Goal: Task Accomplishment & Management: Complete application form

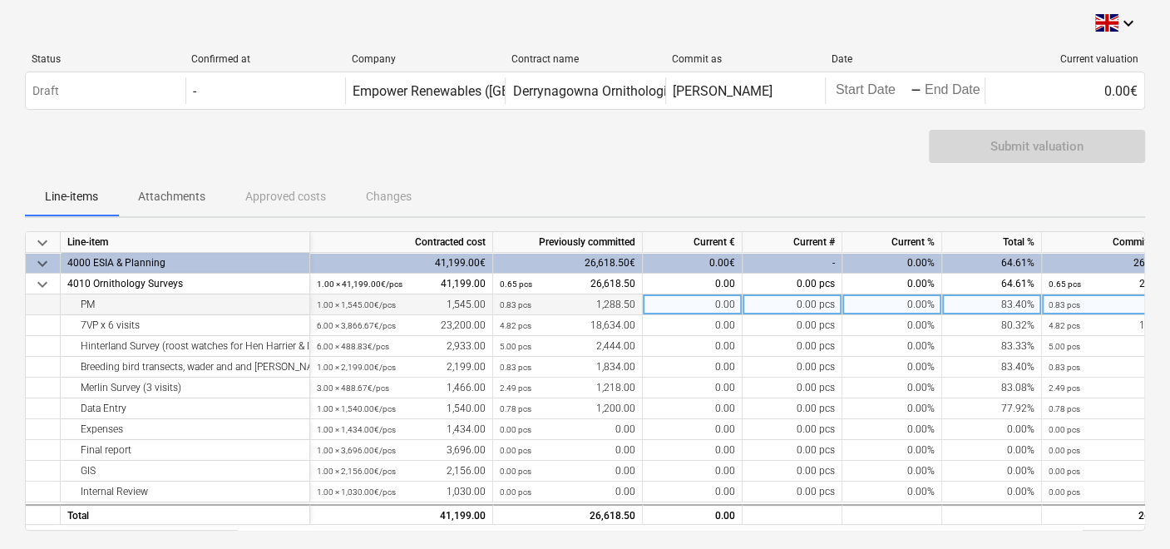
click at [679, 301] on div "0.00" at bounding box center [693, 304] width 100 height 21
type input "258"
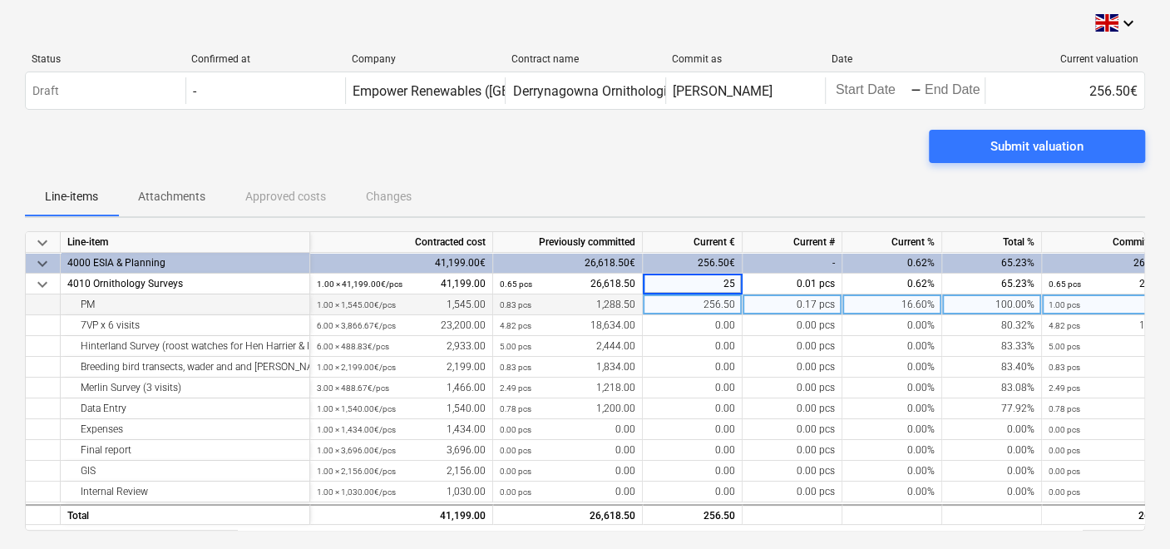
type input "258"
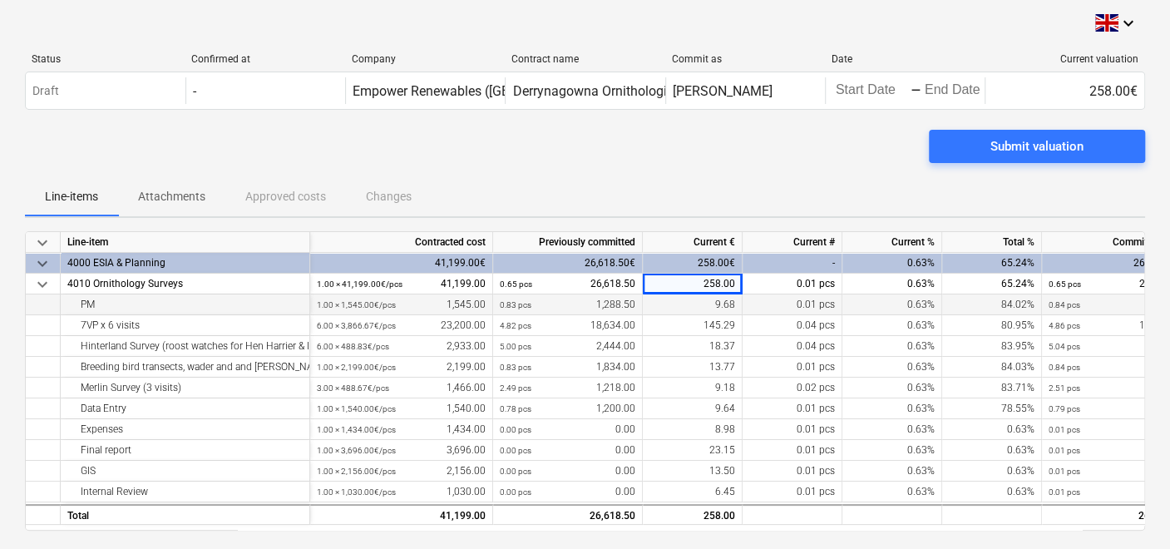
click at [679, 304] on div "9.68" at bounding box center [693, 304] width 100 height 21
click at [682, 285] on div "258.00" at bounding box center [693, 284] width 100 height 21
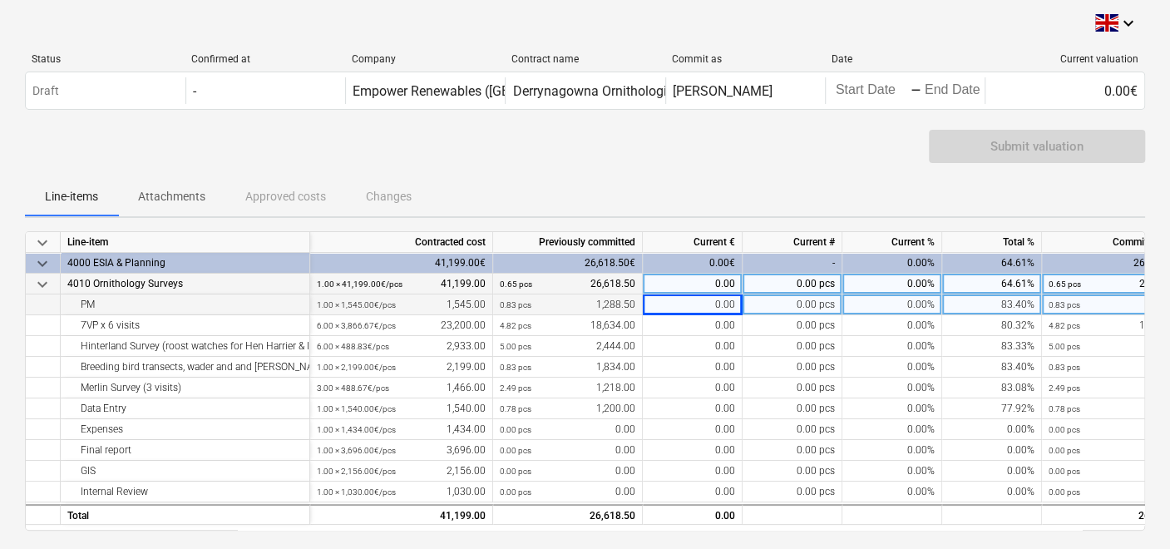
click at [706, 310] on div "0.00" at bounding box center [693, 304] width 100 height 21
type input "258"
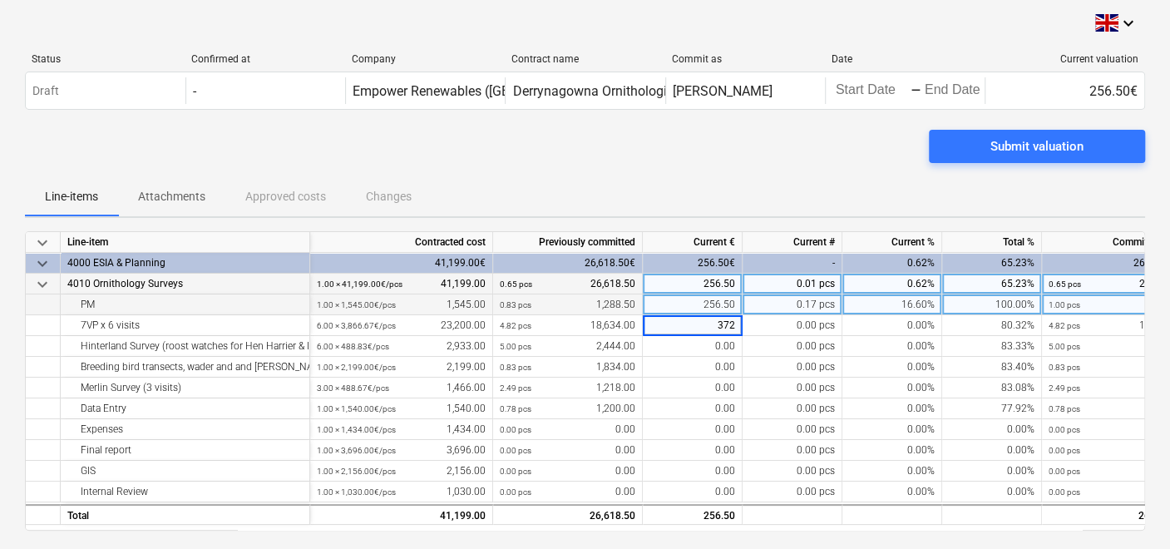
type input "3727"
type input "489"
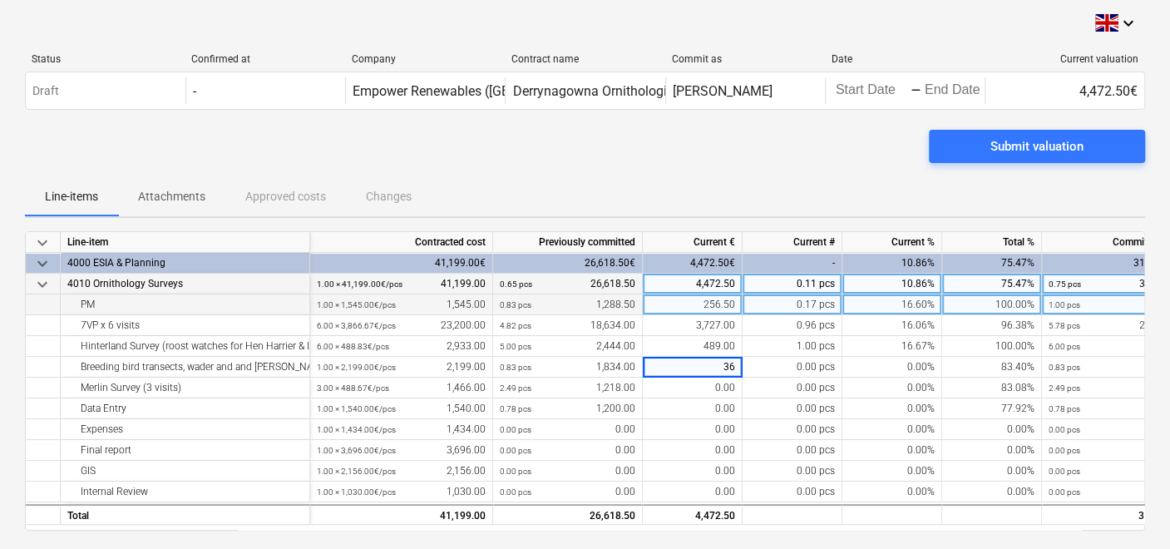
type input "367"
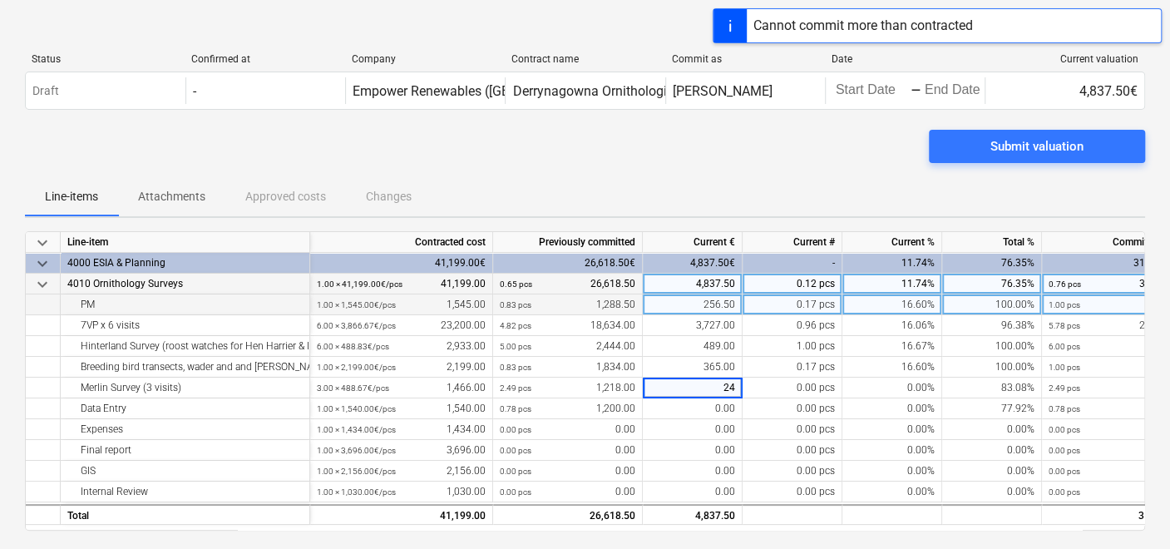
type input "244"
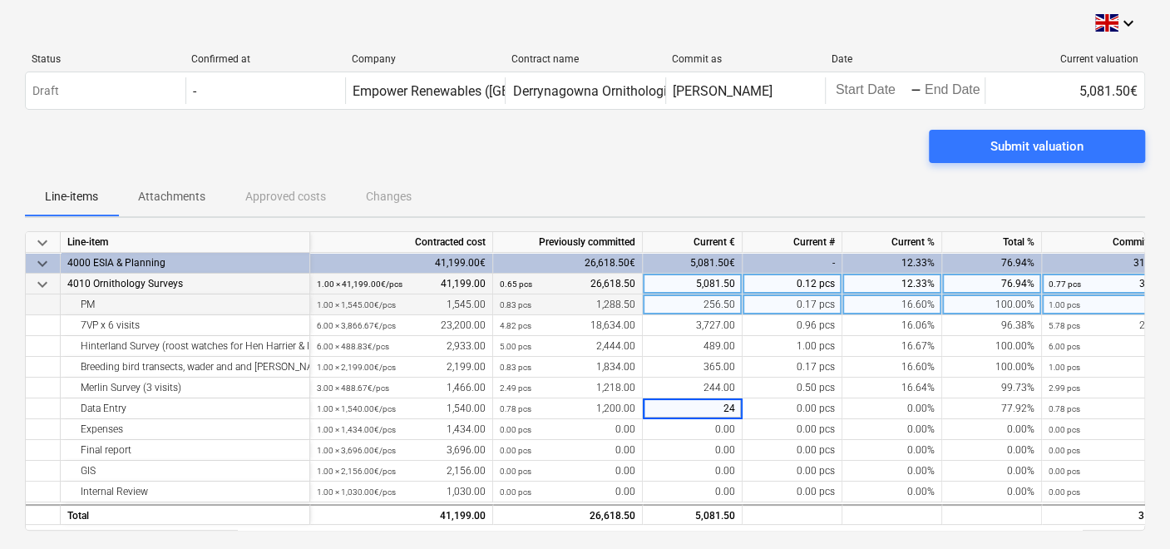
type input "240"
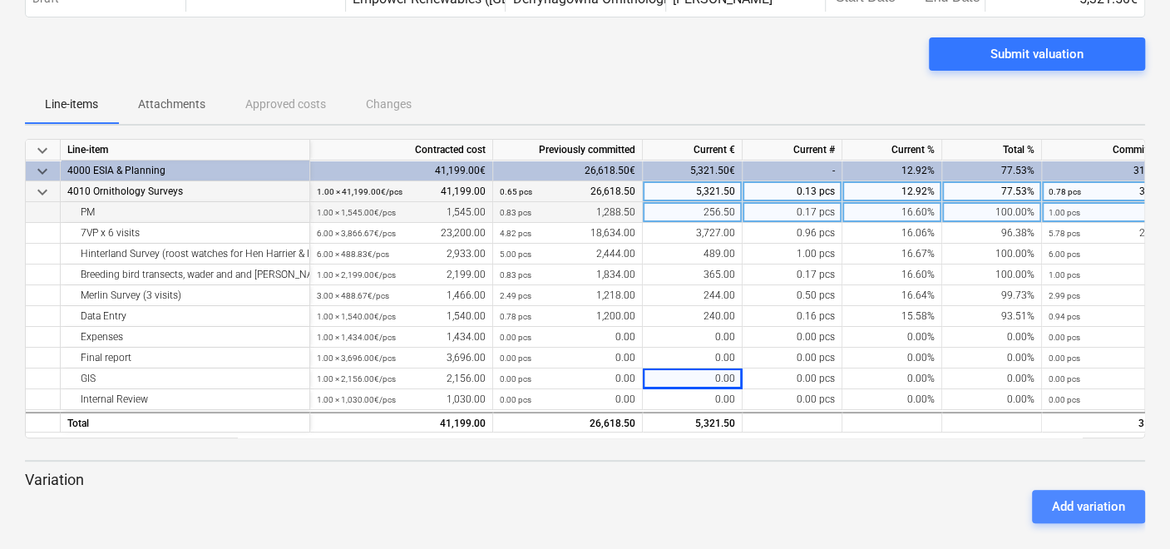
click at [1080, 509] on div "Add variation" at bounding box center [1088, 507] width 73 height 22
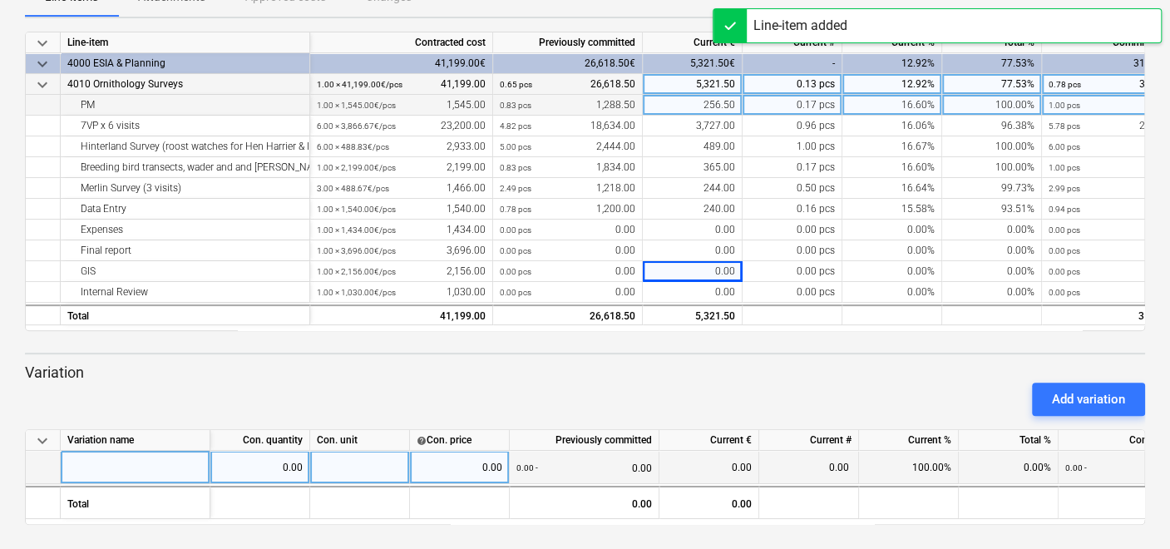
scroll to position [200, 0]
click at [164, 470] on div at bounding box center [136, 466] width 150 height 33
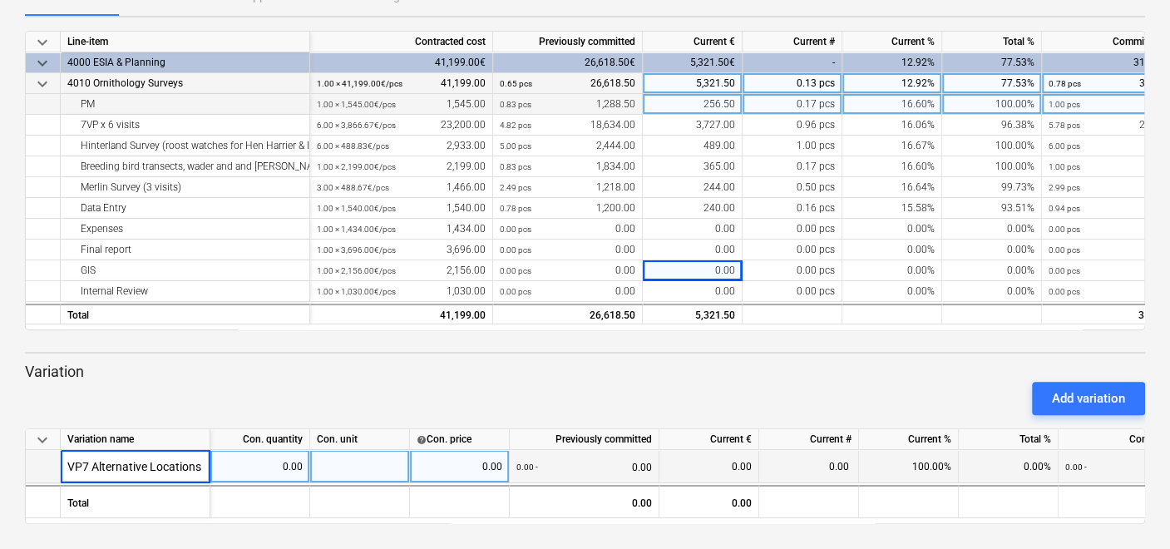
type input "VP7 Alternative Locations"
click at [254, 464] on div "0.00" at bounding box center [260, 466] width 86 height 33
type input "1822"
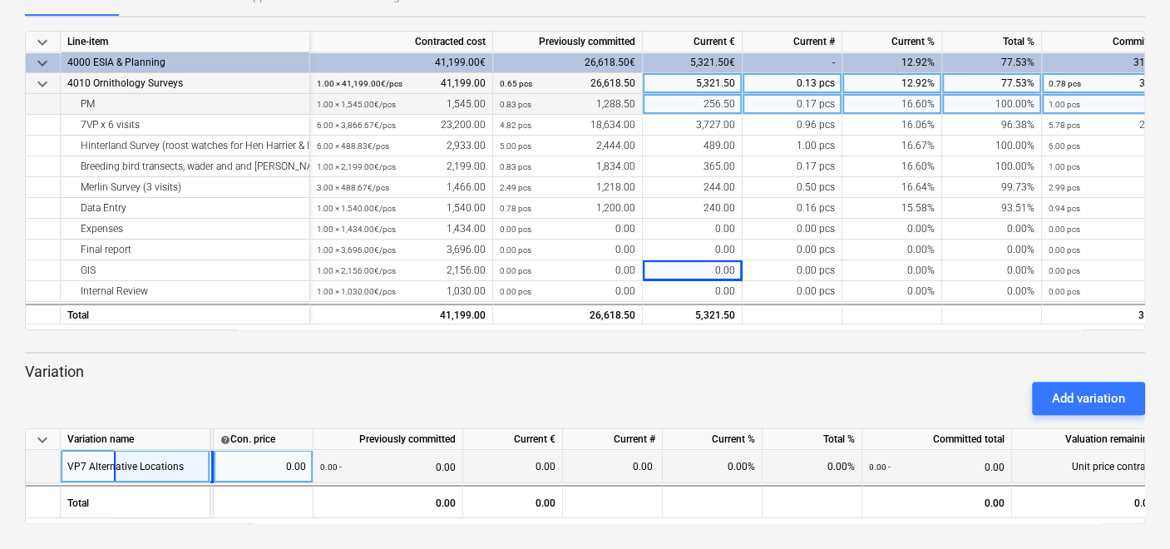
scroll to position [0, 248]
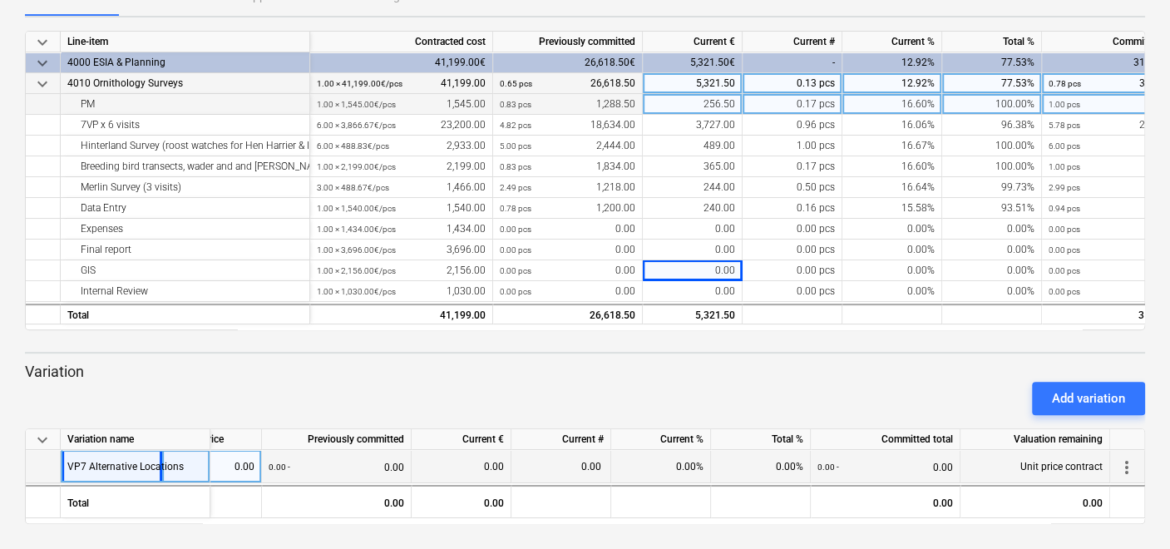
click at [465, 467] on div "0.00" at bounding box center [461, 466] width 86 height 33
click at [359, 464] on div "0.00 - 0.00" at bounding box center [337, 467] width 136 height 34
drag, startPoint x: 467, startPoint y: 470, endPoint x: 477, endPoint y: 466, distance: 11.6
click at [470, 468] on div "0.00" at bounding box center [461, 466] width 86 height 33
click at [552, 458] on div "0.00" at bounding box center [561, 466] width 100 height 33
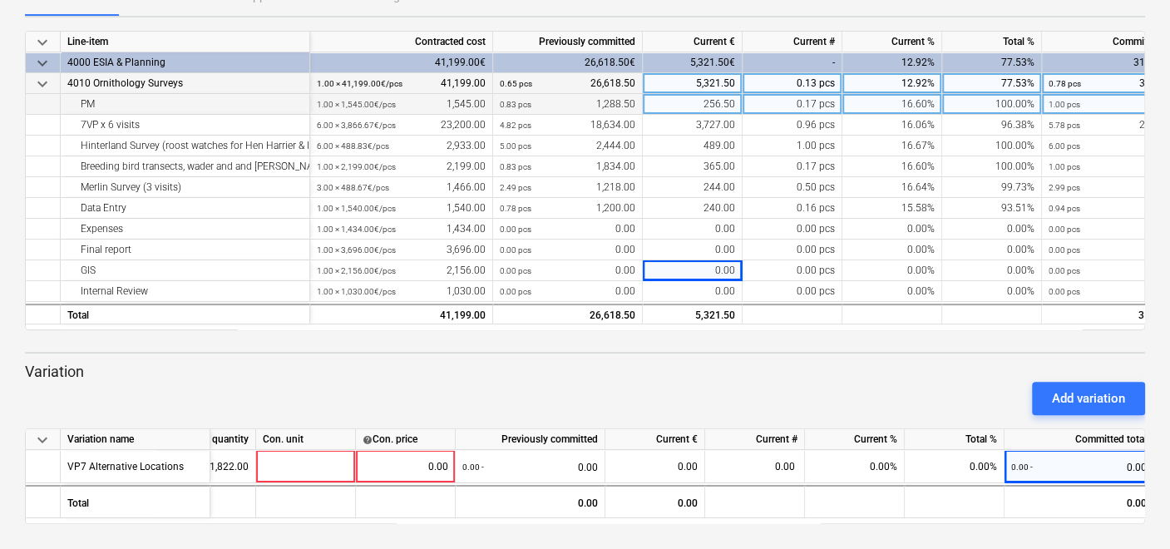
scroll to position [0, 0]
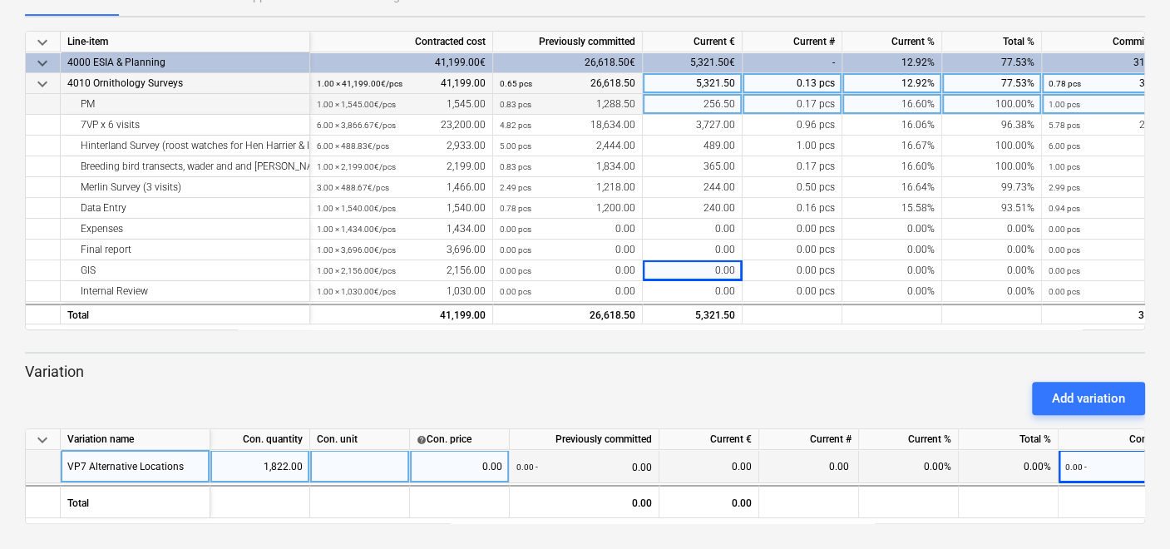
click at [370, 466] on div at bounding box center [360, 466] width 100 height 33
drag, startPoint x: 254, startPoint y: 461, endPoint x: 368, endPoint y: 466, distance: 114.1
click at [0, 0] on div "VP7 Alternative Locations 1,822.00 0.00 0.00 - 0.00 0.00 0.00 0.00% 0.00% 0.00 …" at bounding box center [0, 0] width 0 height 0
drag, startPoint x: 250, startPoint y: 467, endPoint x: 378, endPoint y: 477, distance: 128.5
click at [0, 0] on div "VP7 Alternative Locations 1,822.00 0.00 0.00 - 0.00 0.00 0.00 0.00% 0.00% 0.00 …" at bounding box center [0, 0] width 0 height 0
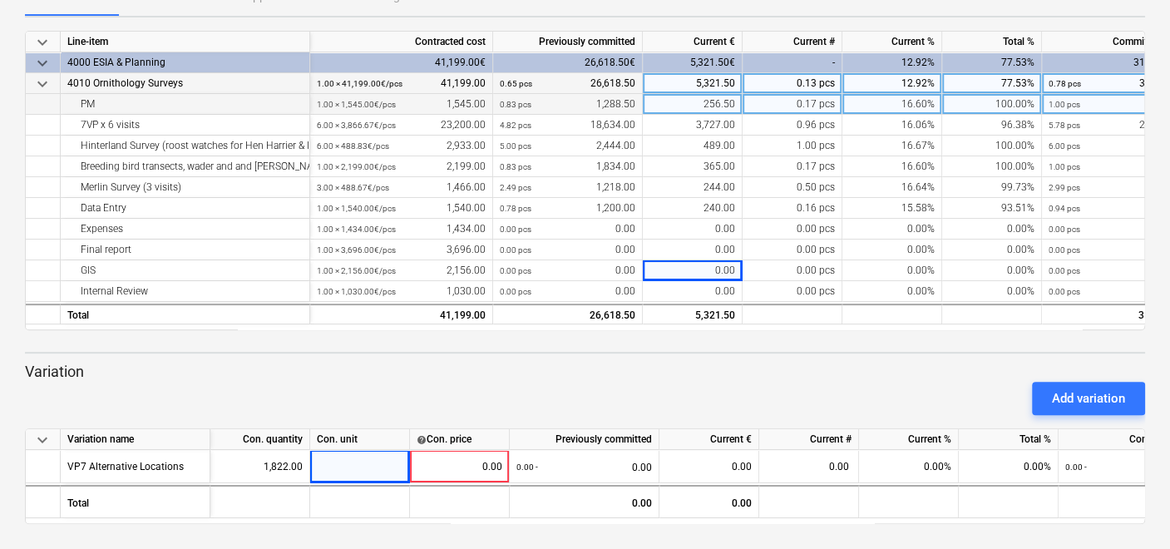
drag, startPoint x: 378, startPoint y: 477, endPoint x: 321, endPoint y: 397, distance: 99.0
click at [321, 397] on div "Add variation" at bounding box center [585, 398] width 1134 height 47
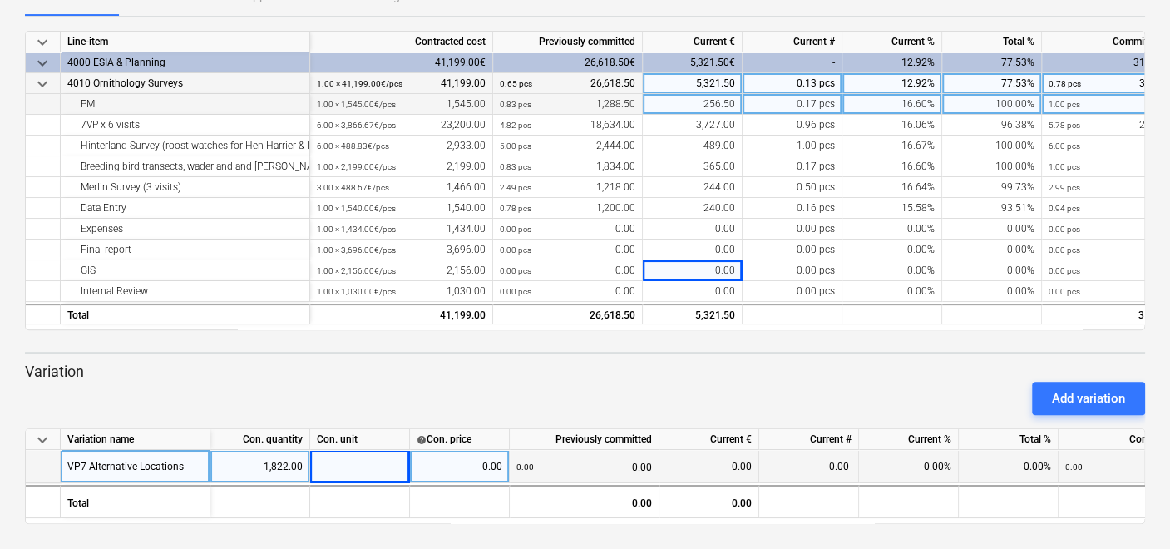
click at [283, 459] on div "1,822.00" at bounding box center [260, 466] width 86 height 33
type input "1"
click at [343, 463] on div "18" at bounding box center [360, 466] width 100 height 33
type input "1822"
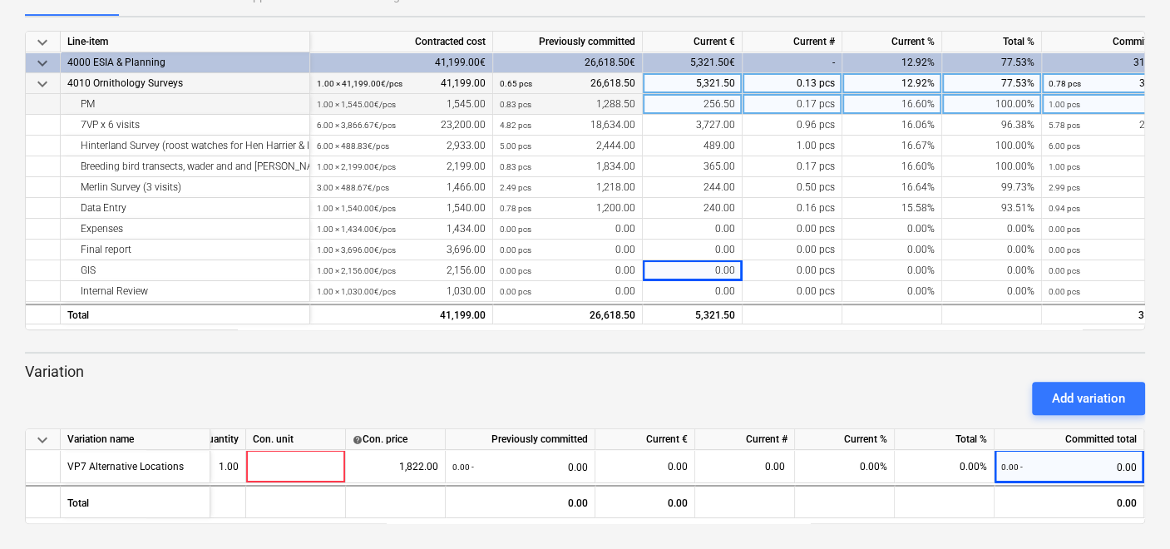
scroll to position [0, 214]
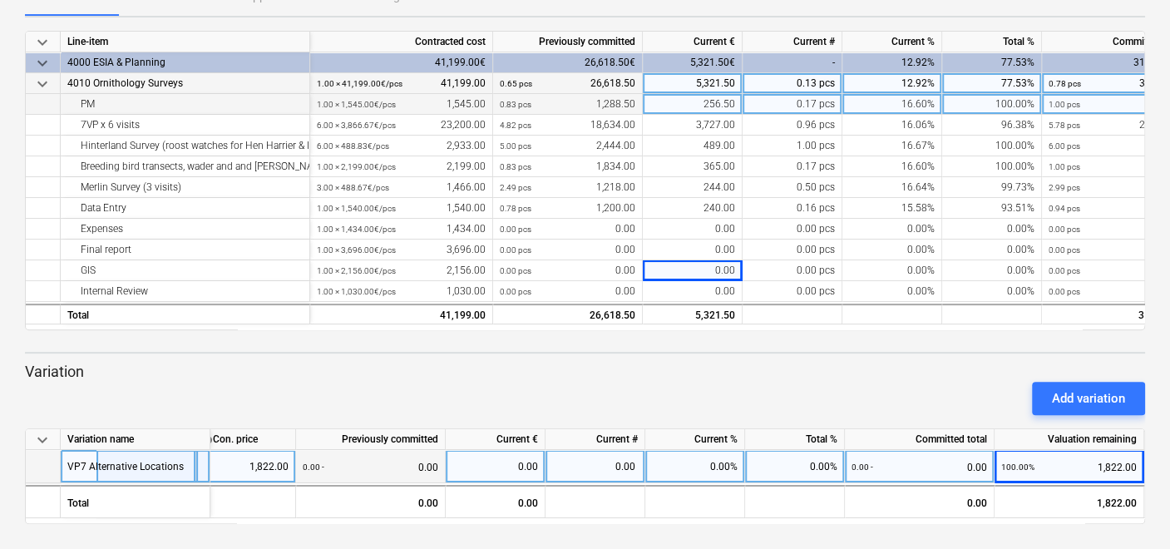
click at [494, 463] on div "0.00" at bounding box center [495, 466] width 86 height 33
type input "1822"
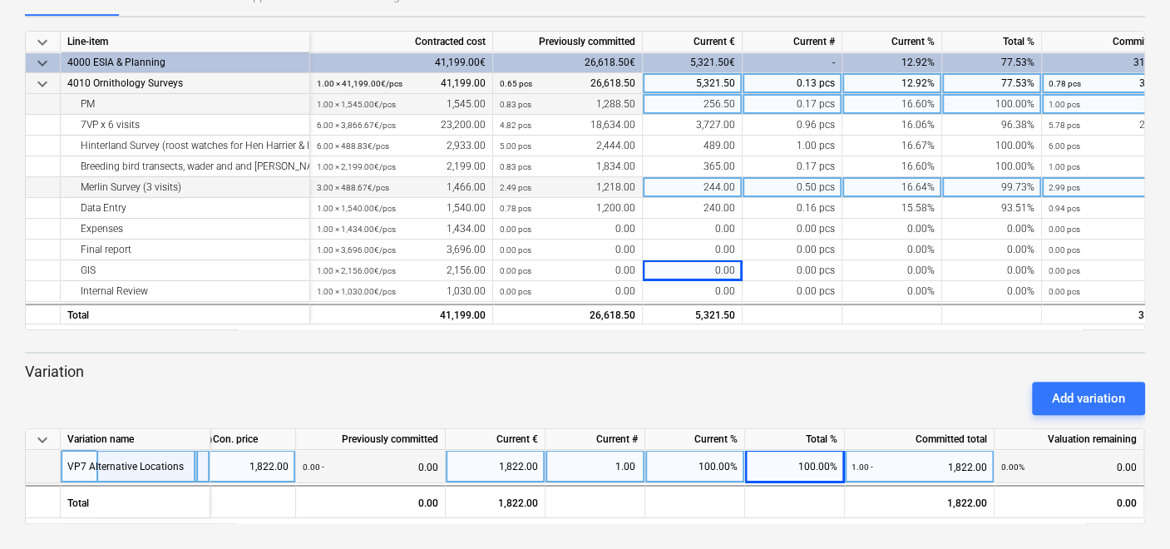
click at [590, 186] on div "2.49 pcs 1,218.00" at bounding box center [568, 187] width 136 height 21
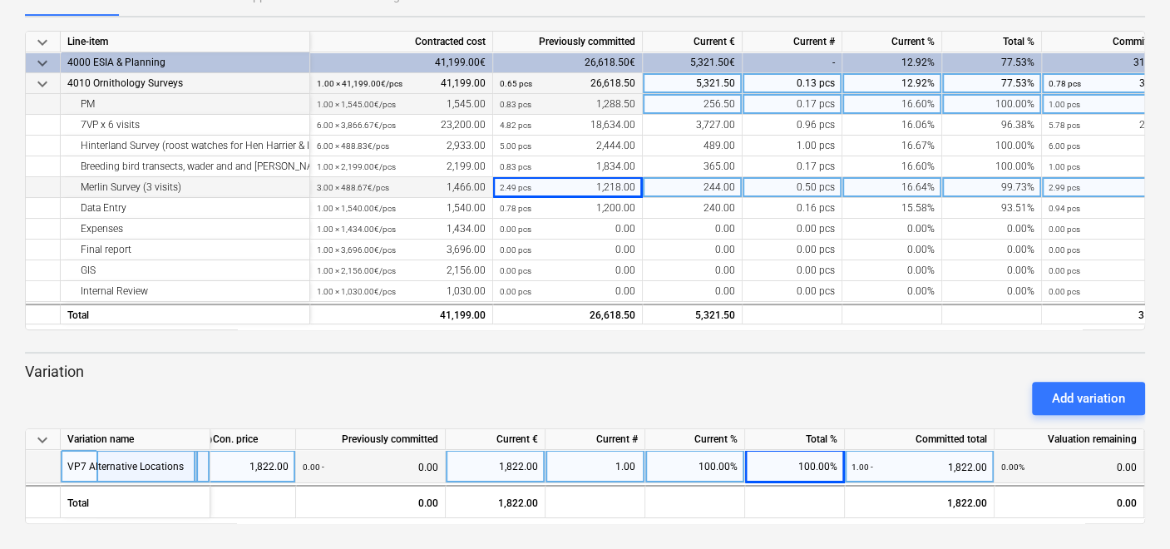
click at [691, 187] on div "244.00" at bounding box center [693, 187] width 100 height 21
type input "246"
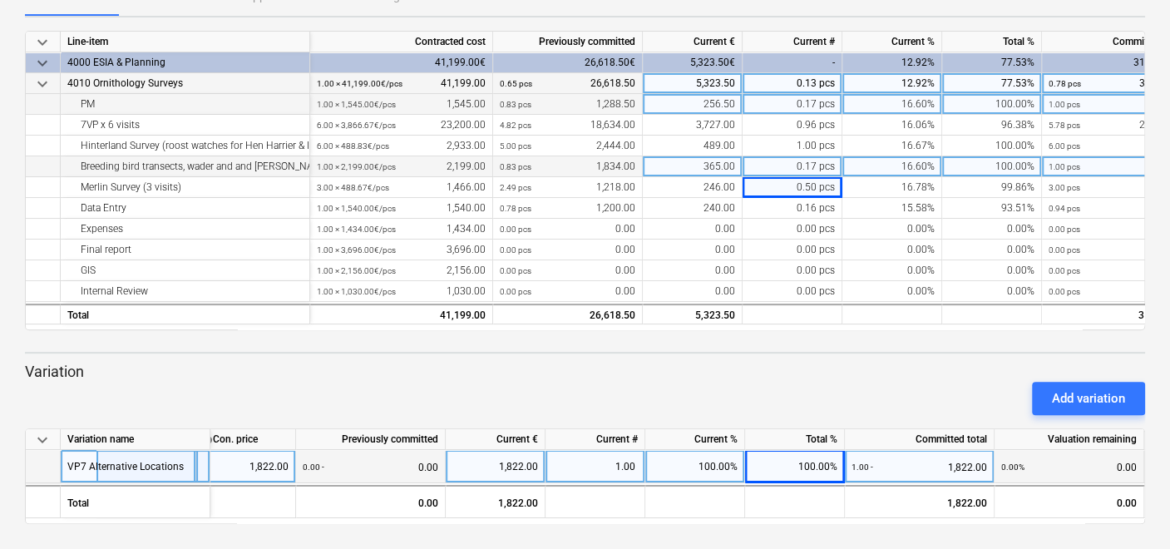
scroll to position [0, 0]
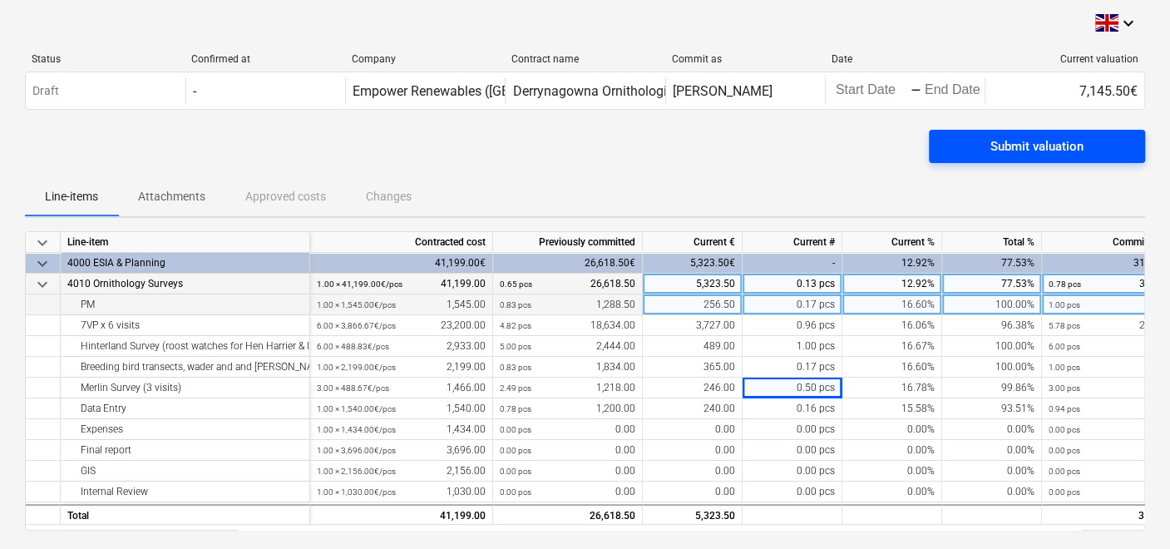
click at [1018, 142] on div "Submit valuation" at bounding box center [1037, 147] width 93 height 22
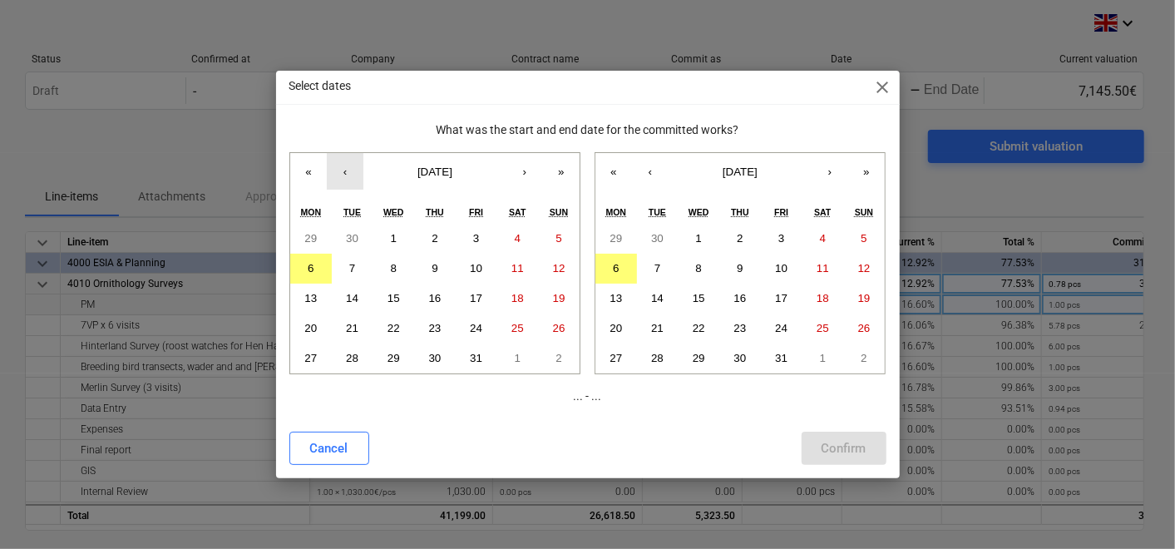
click at [345, 175] on button "‹" at bounding box center [345, 171] width 37 height 37
click at [320, 230] on button "1" at bounding box center [311, 239] width 42 height 30
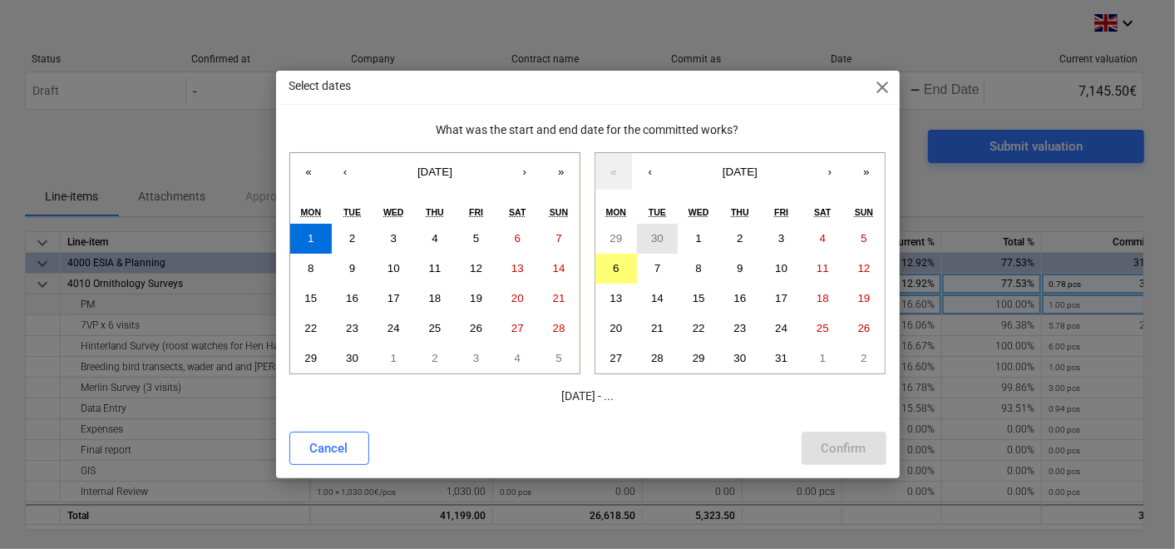
click at [660, 228] on button "30" at bounding box center [658, 239] width 42 height 30
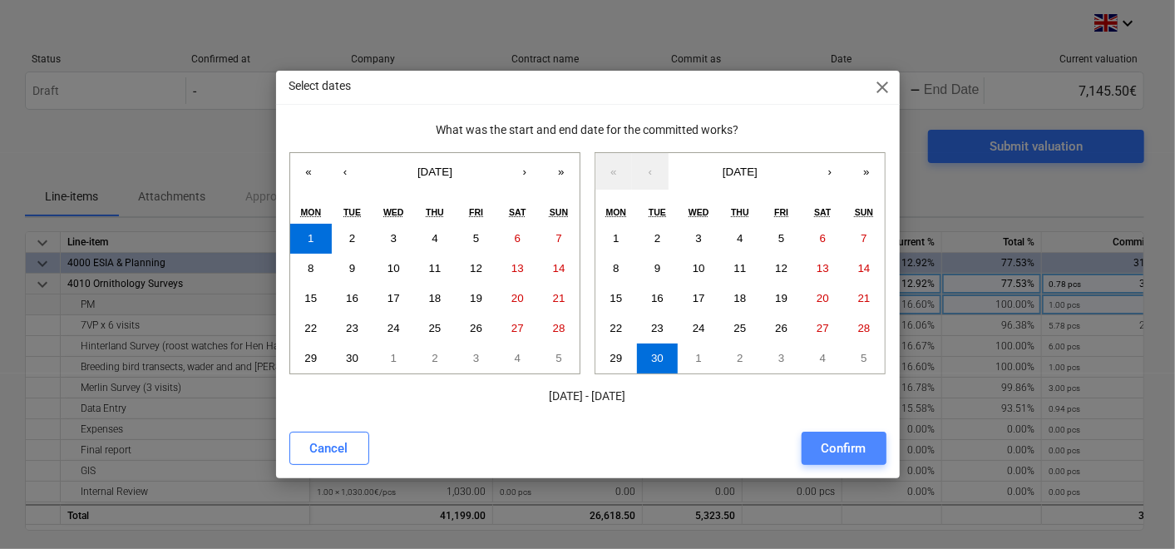
click at [837, 440] on div "Confirm" at bounding box center [844, 448] width 45 height 22
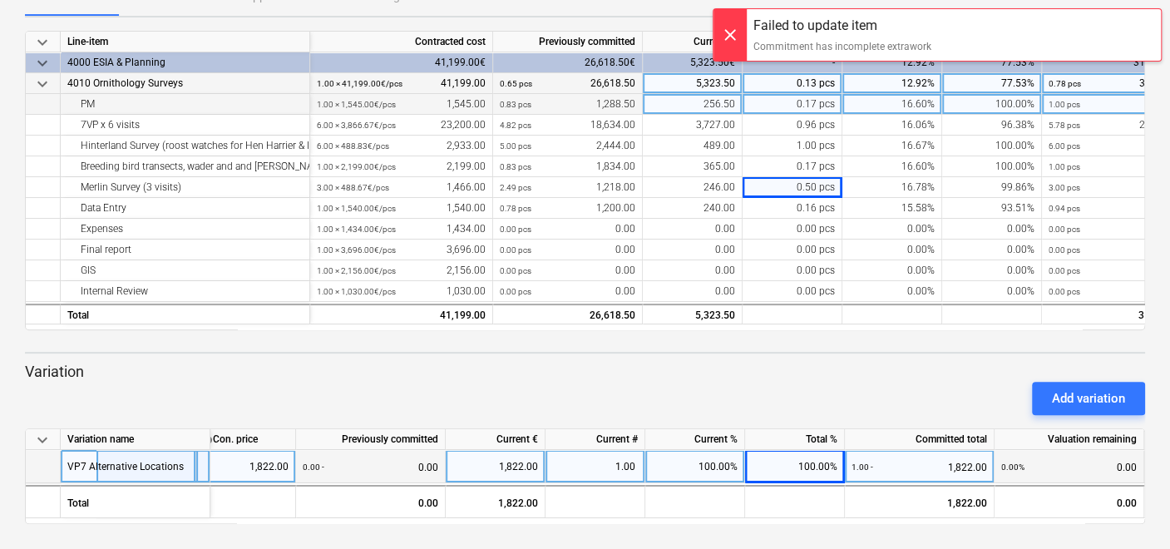
scroll to position [0, 248]
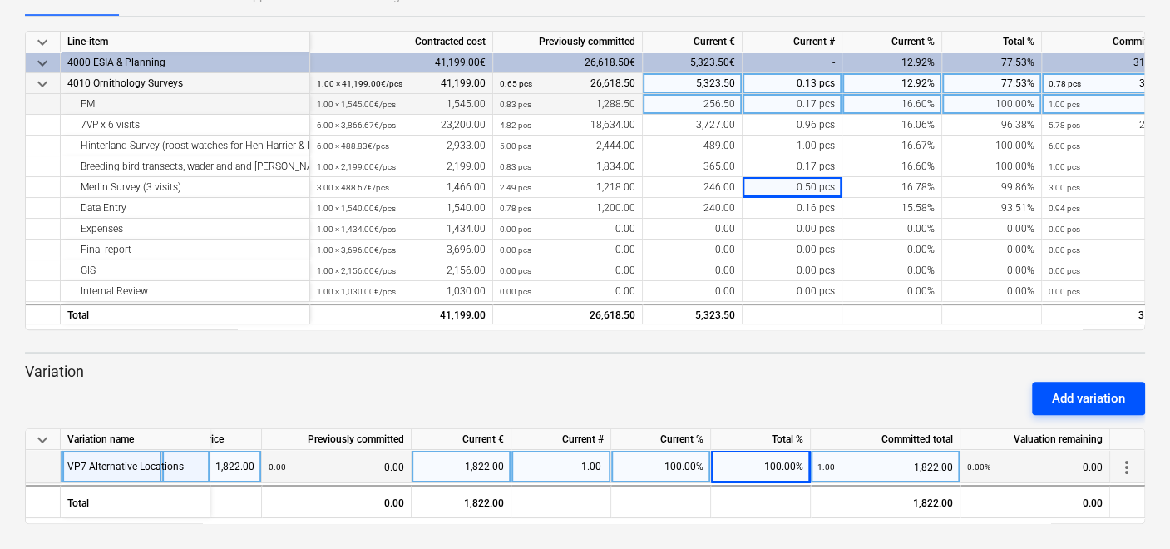
click at [1075, 392] on div "Add variation" at bounding box center [1088, 399] width 73 height 22
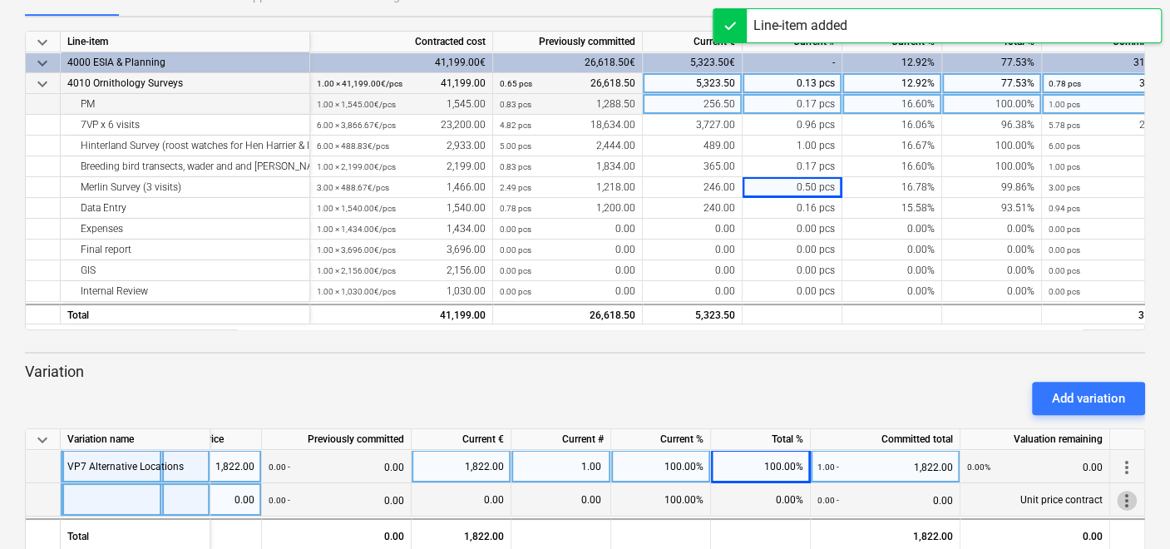
click at [1128, 497] on span "more_vert" at bounding box center [1127, 501] width 20 height 20
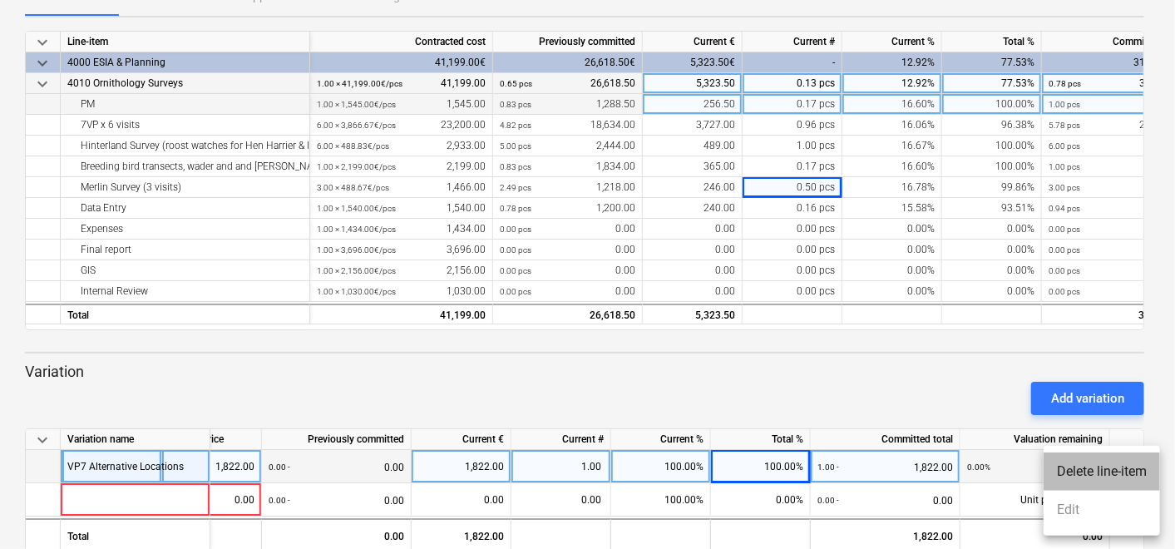
click at [1077, 472] on li "Delete line-item" at bounding box center [1102, 471] width 116 height 38
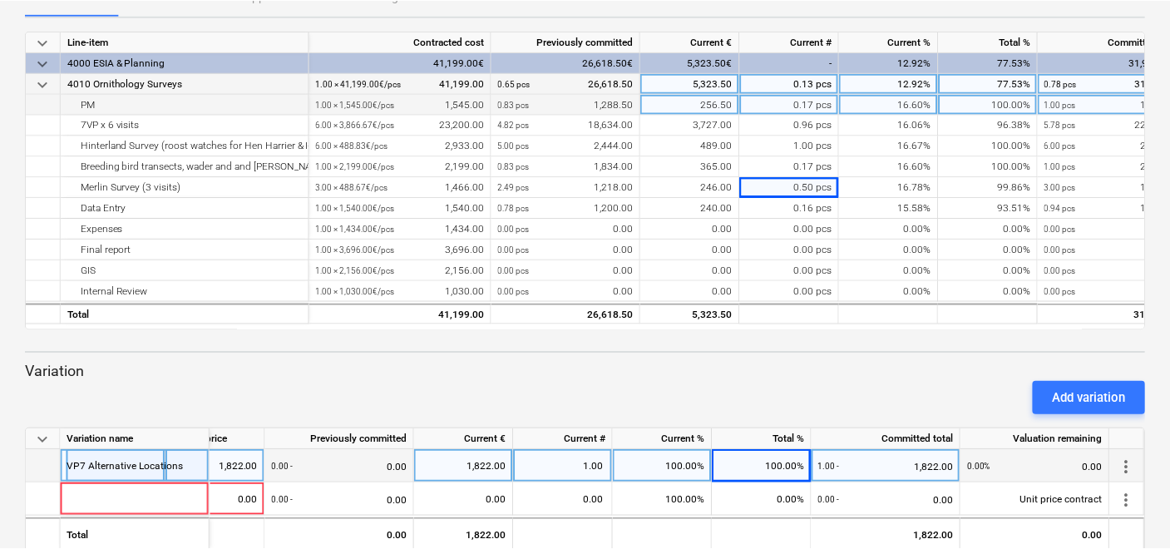
scroll to position [0, 242]
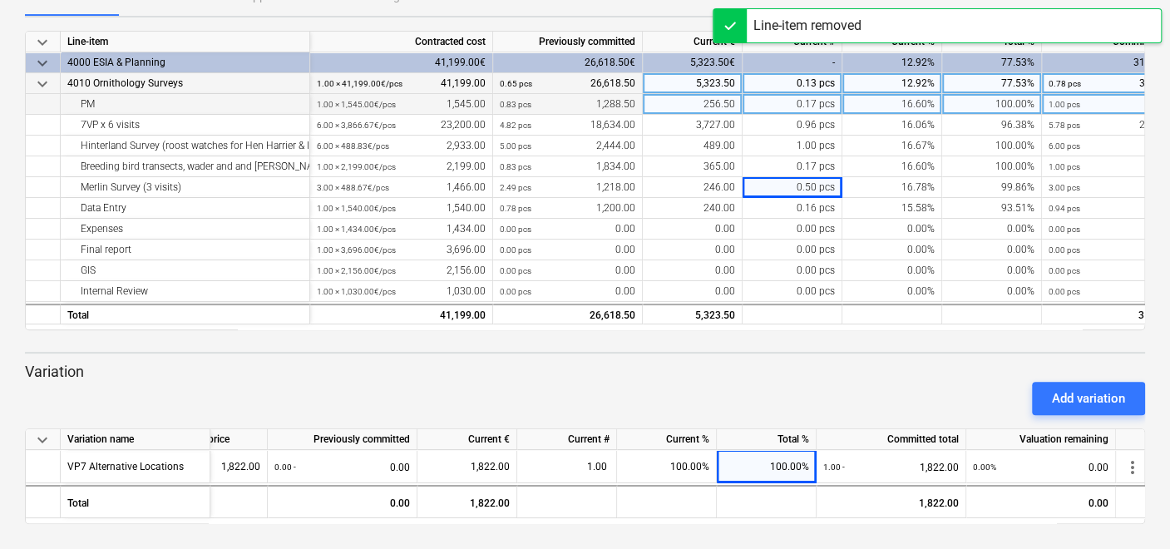
click at [914, 393] on div "Add variation" at bounding box center [585, 398] width 1134 height 47
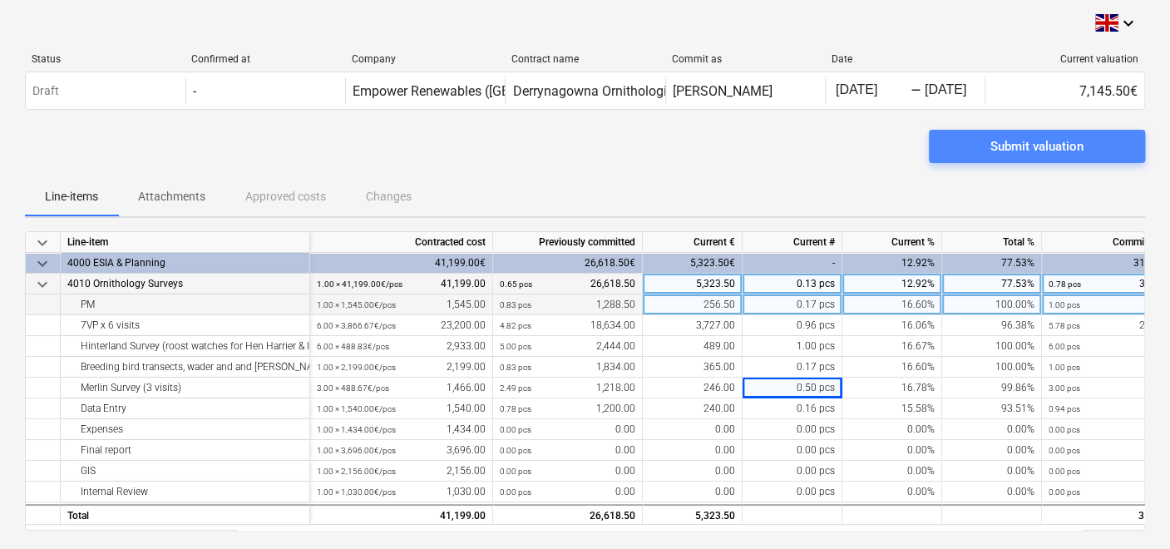
click at [1027, 134] on button "Submit valuation" at bounding box center [1037, 146] width 216 height 33
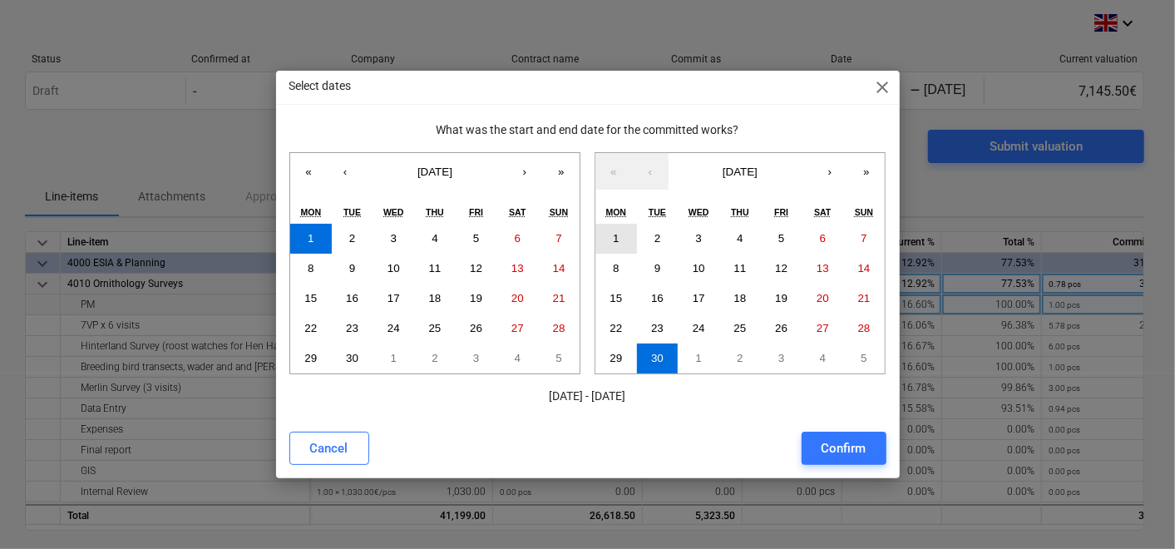
click at [615, 235] on abbr "1" at bounding box center [616, 238] width 6 height 12
click at [317, 237] on button "1" at bounding box center [311, 239] width 42 height 30
click at [650, 353] on button "30" at bounding box center [658, 358] width 42 height 30
click at [849, 449] on div "Confirm" at bounding box center [844, 448] width 45 height 22
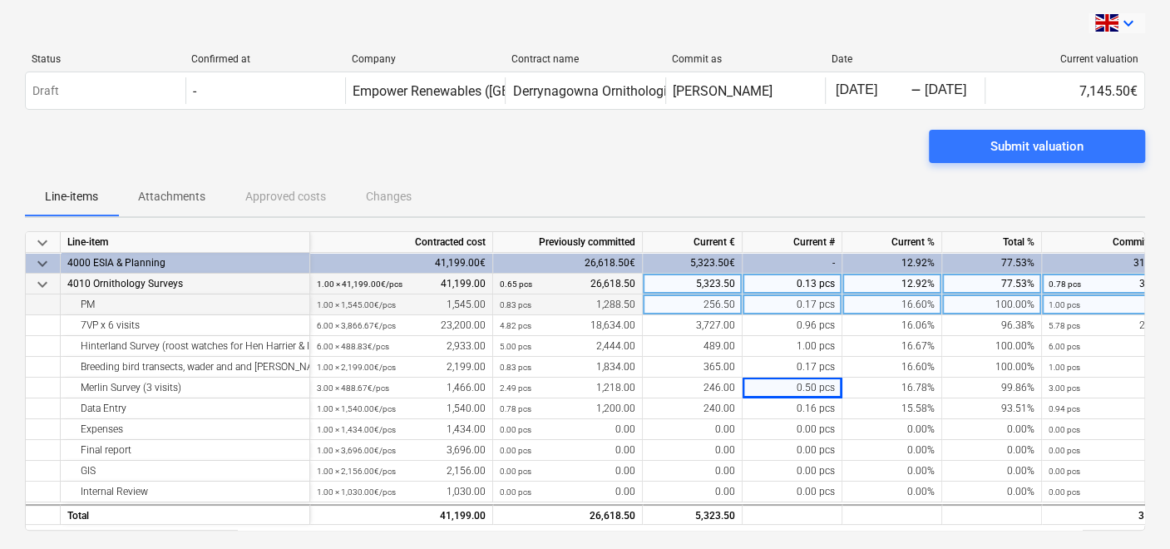
click at [1126, 22] on icon "keyboard_arrow_down" at bounding box center [1129, 23] width 20 height 20
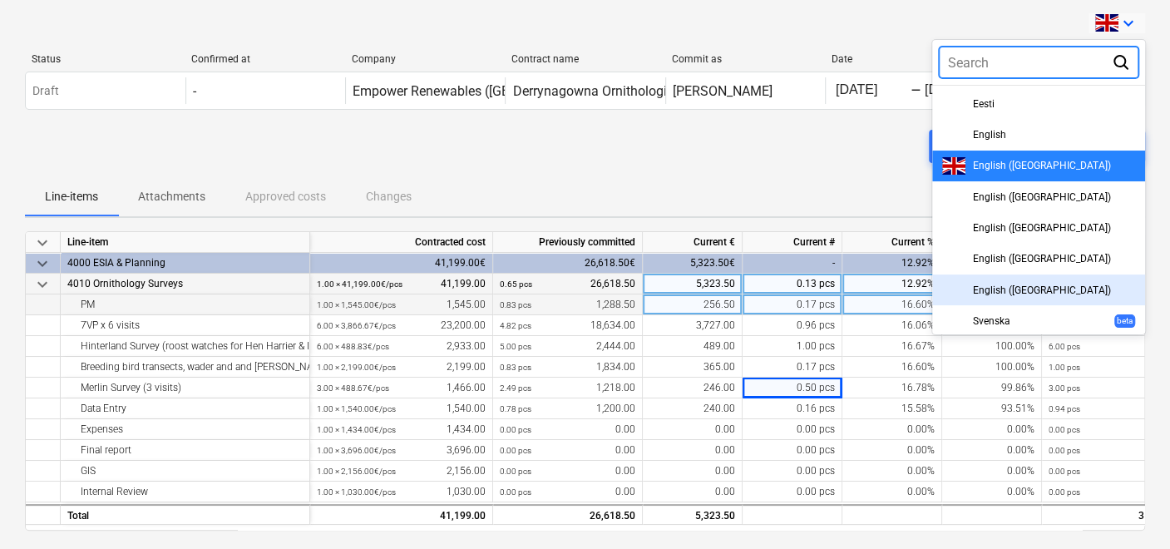
drag, startPoint x: 988, startPoint y: 166, endPoint x: 981, endPoint y: 286, distance: 120.8
click at [981, 286] on div "Eesti English English ([GEOGRAPHIC_DATA]) English ([GEOGRAPHIC_DATA]) English (…" at bounding box center [1038, 210] width 213 height 250
click at [979, 289] on span "English ([GEOGRAPHIC_DATA])" at bounding box center [1041, 290] width 138 height 12
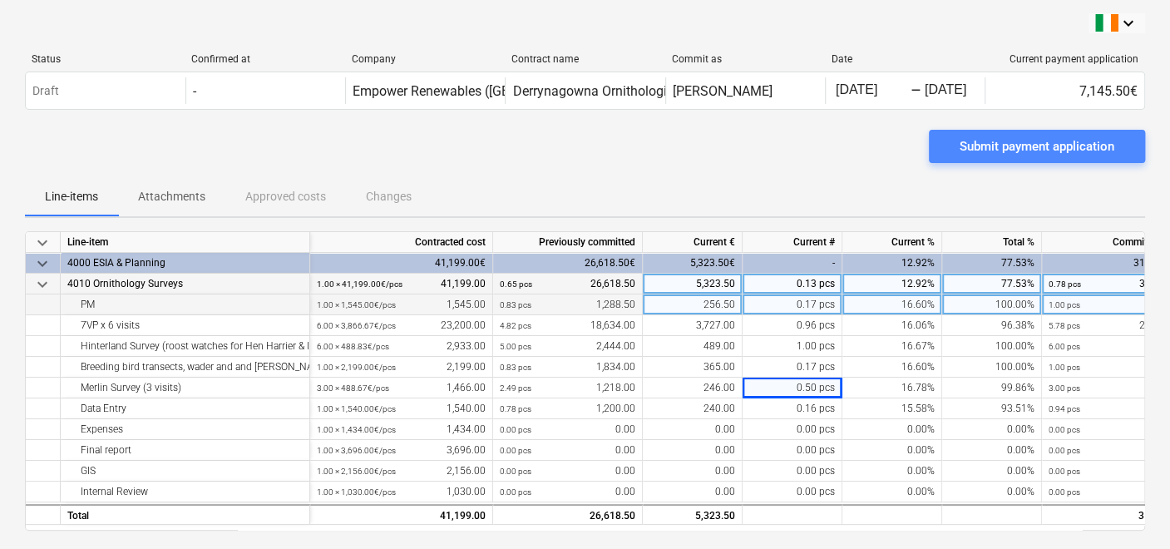
click at [1029, 137] on div "Submit payment application" at bounding box center [1037, 147] width 155 height 22
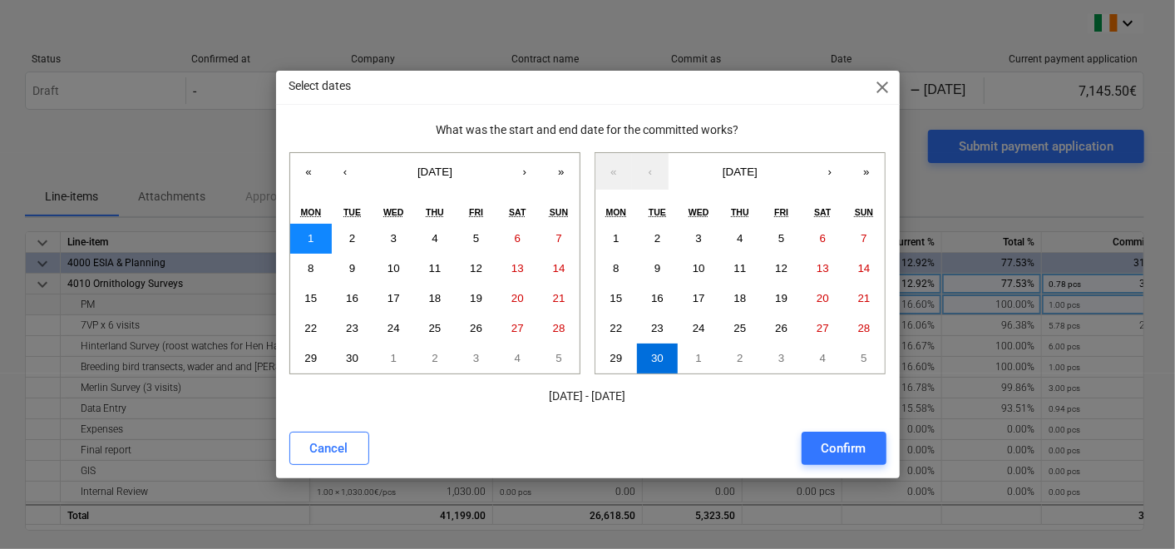
click at [314, 233] on abbr "1" at bounding box center [311, 238] width 6 height 12
click at [657, 348] on button "30" at bounding box center [658, 358] width 42 height 30
click at [834, 444] on div "Confirm" at bounding box center [844, 448] width 45 height 22
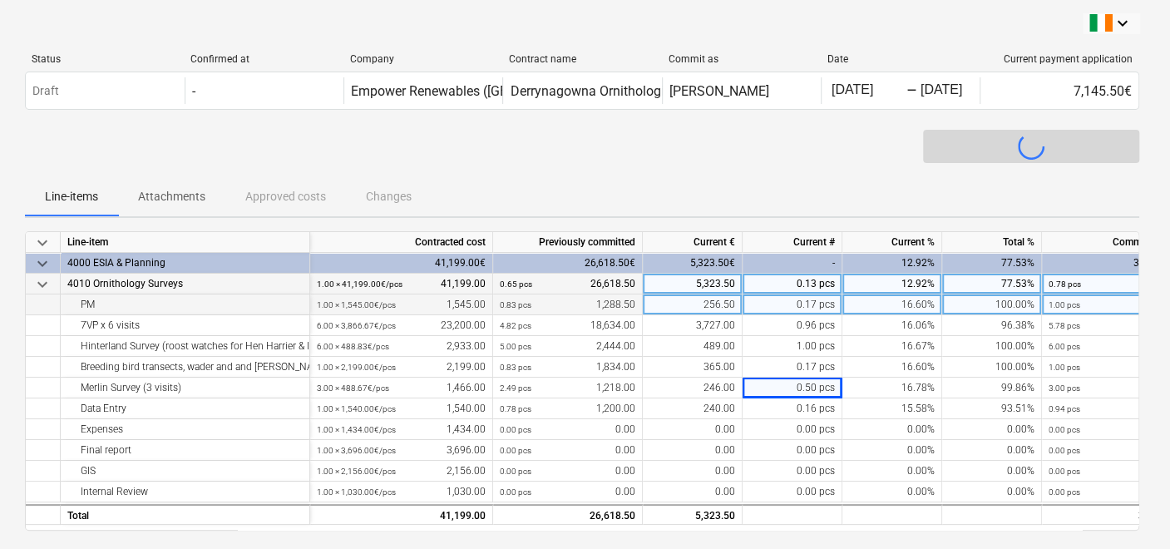
scroll to position [0, 242]
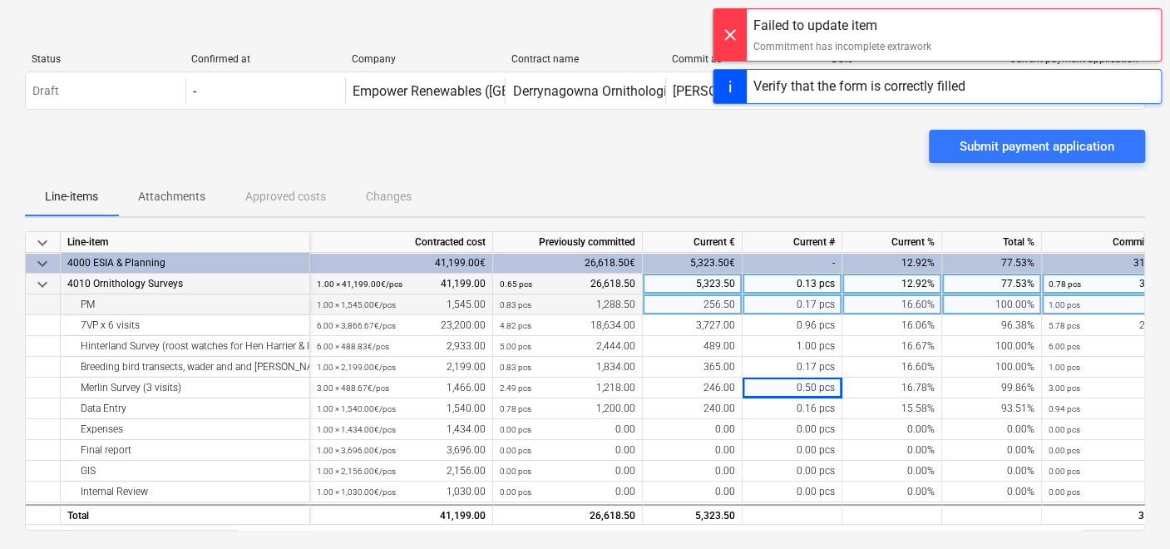
click at [956, 84] on div "Verify that the form is correctly filled" at bounding box center [860, 87] width 212 height 20
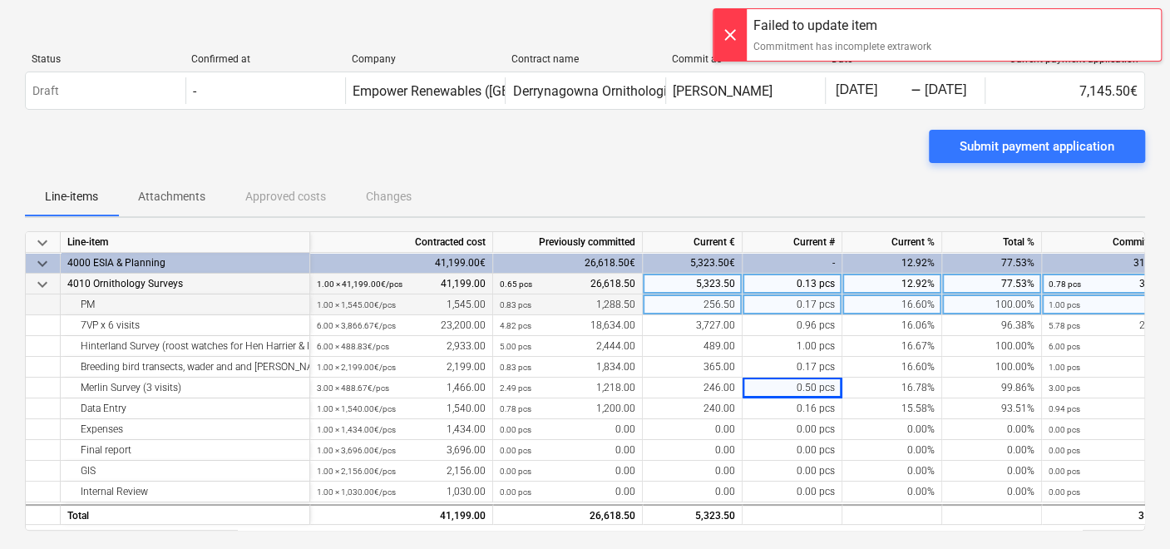
click at [731, 34] on div at bounding box center [730, 35] width 33 height 52
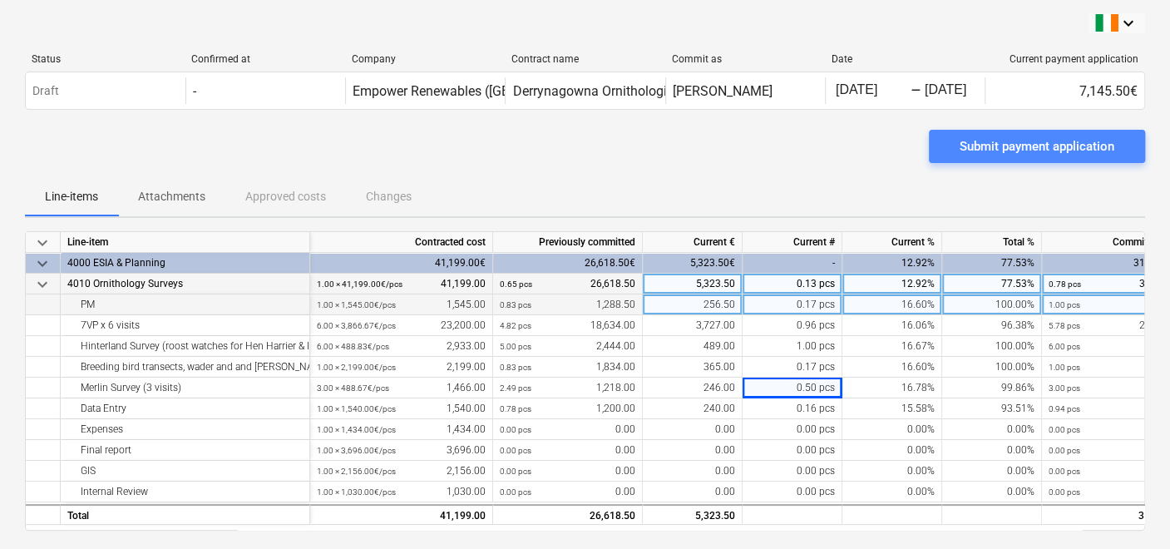
click at [991, 139] on div "Submit payment application" at bounding box center [1037, 147] width 155 height 22
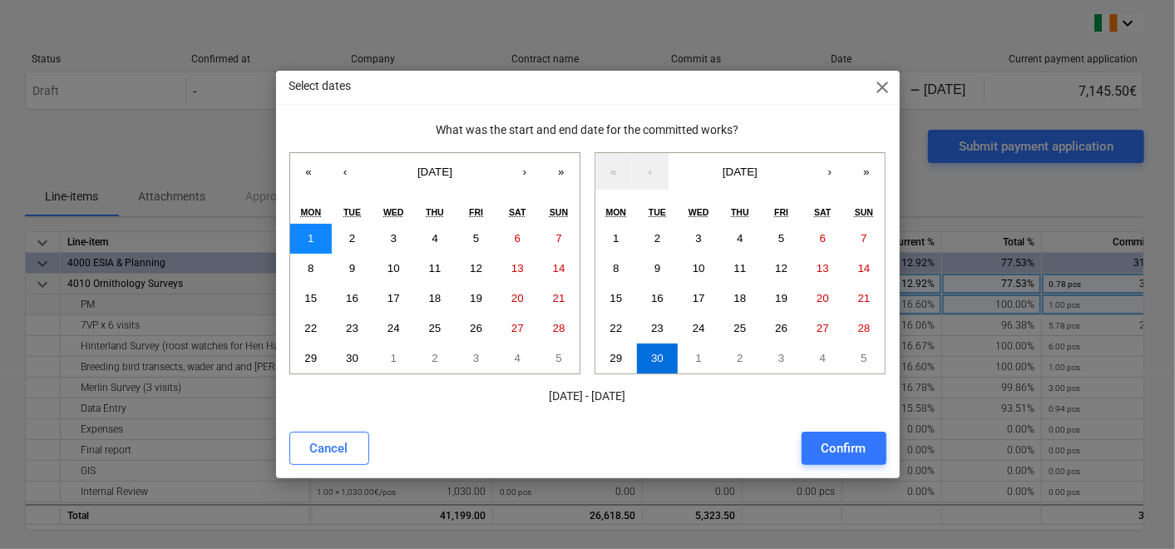
click at [318, 240] on button "1" at bounding box center [311, 239] width 42 height 30
click at [655, 356] on abbr "30" at bounding box center [657, 358] width 12 height 12
click at [853, 456] on div "Confirm" at bounding box center [844, 448] width 45 height 22
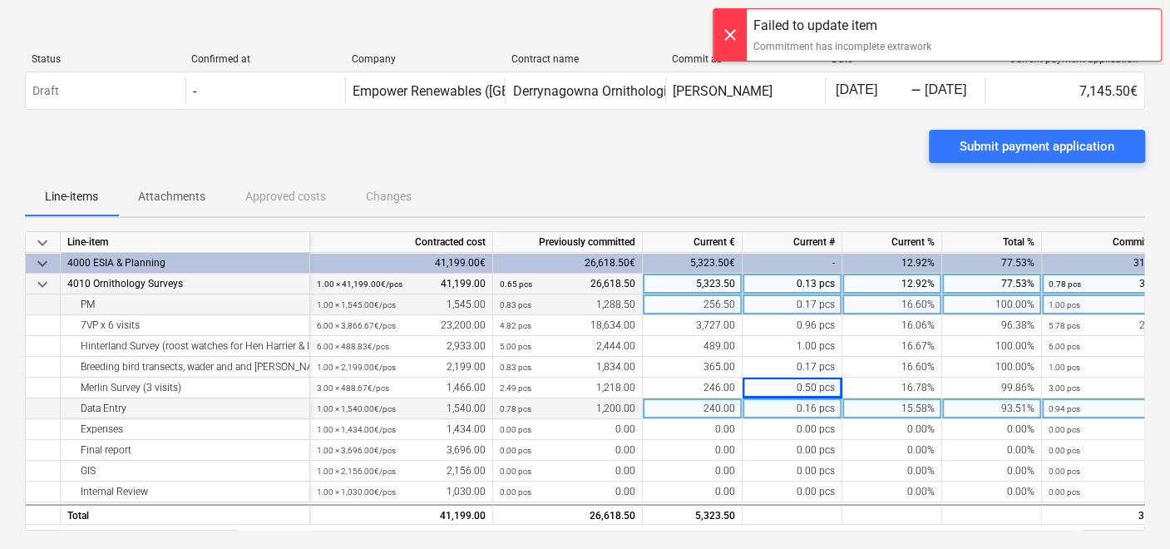
scroll to position [200, 0]
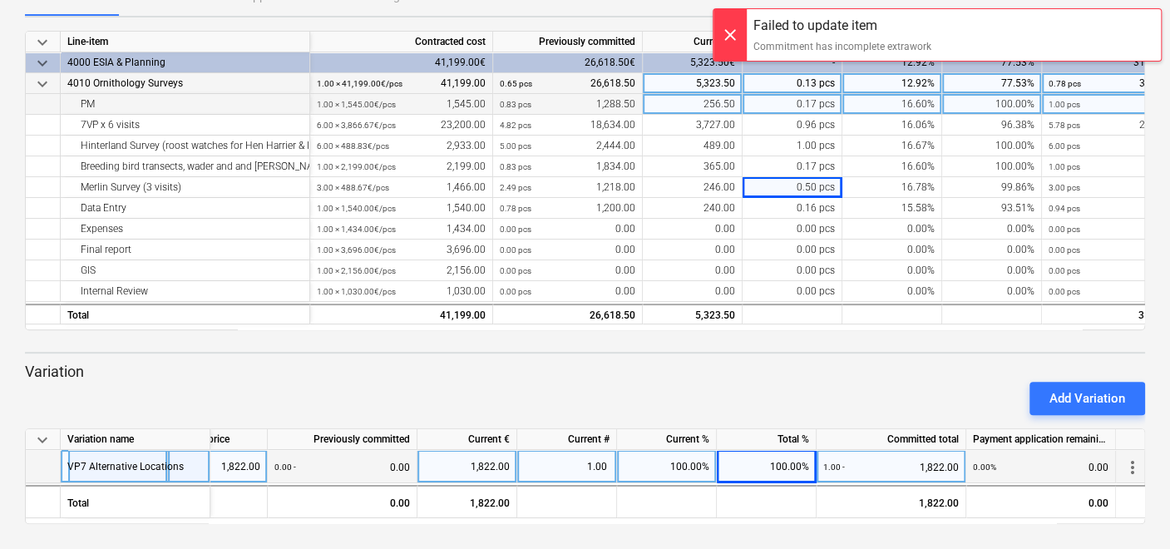
click at [1019, 461] on div "0.00% 0.00" at bounding box center [1041, 467] width 136 height 34
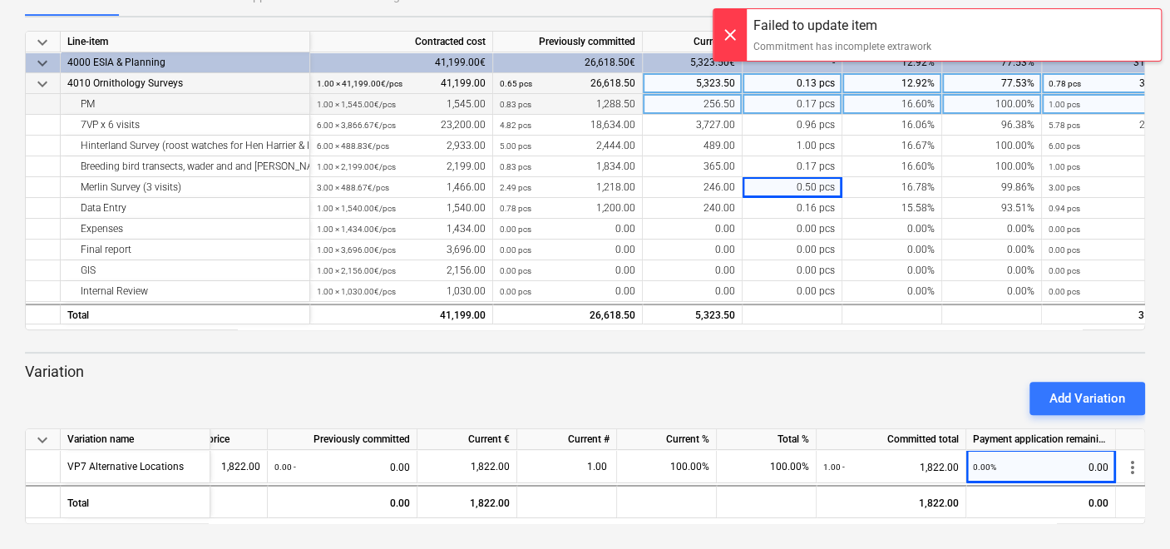
scroll to position [0, 248]
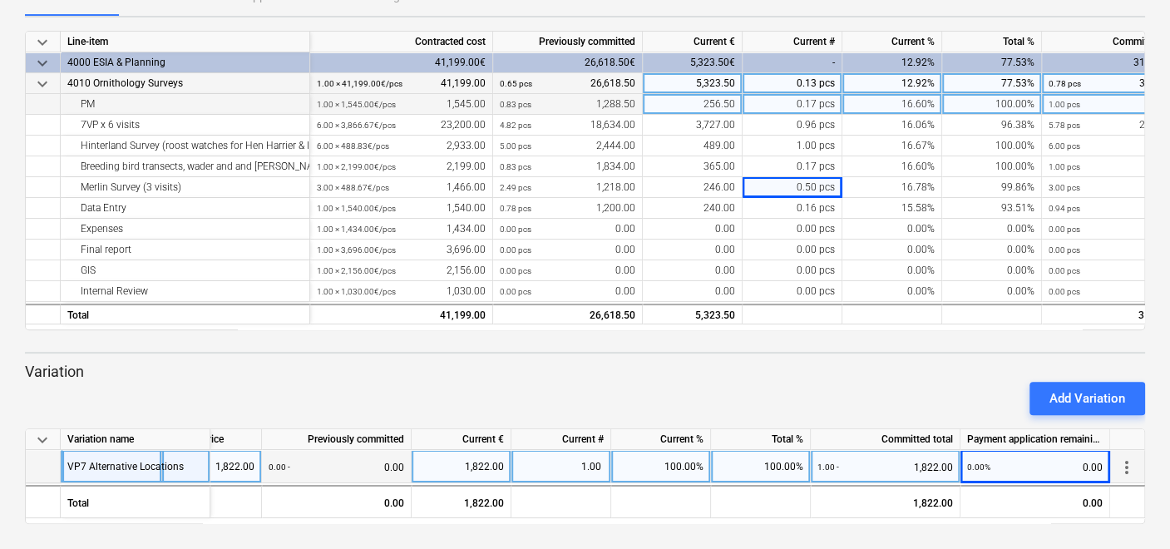
click at [348, 460] on div "0.00 - 0.00" at bounding box center [337, 467] width 136 height 34
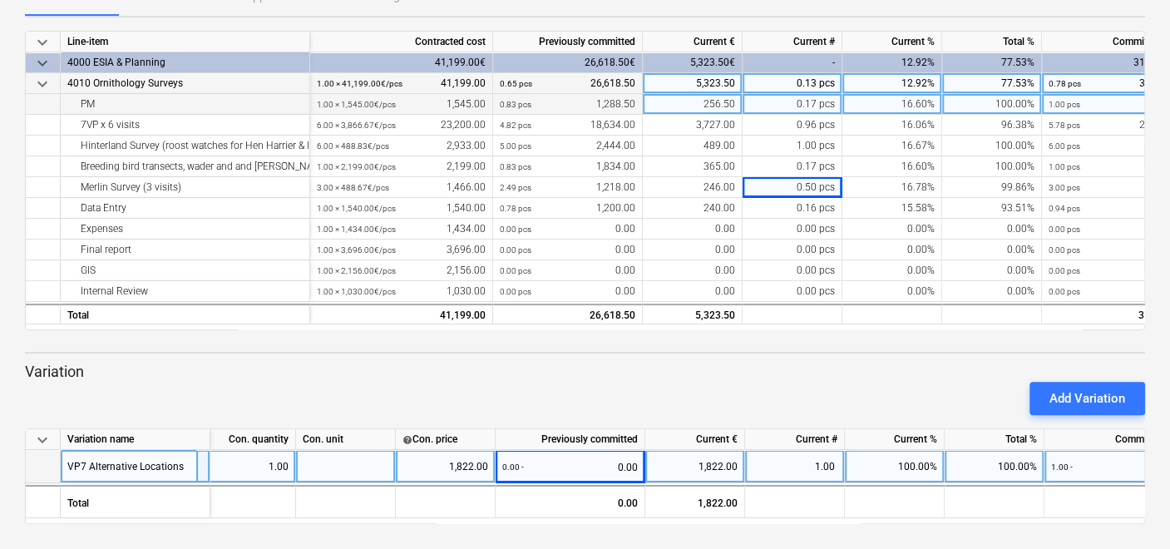
scroll to position [0, 11]
click at [316, 458] on div at bounding box center [349, 466] width 100 height 33
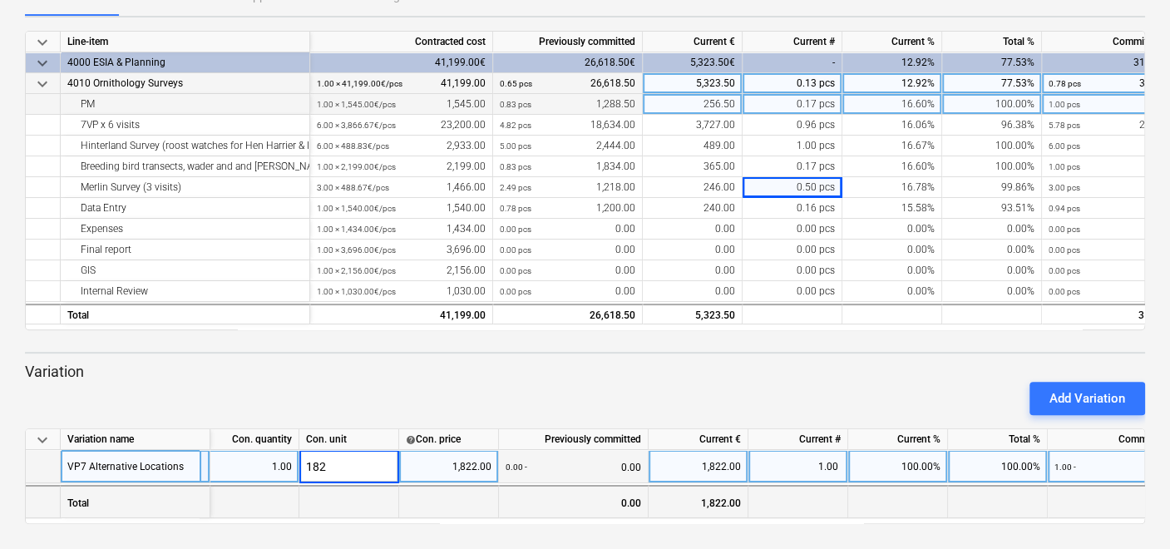
type input "1822"
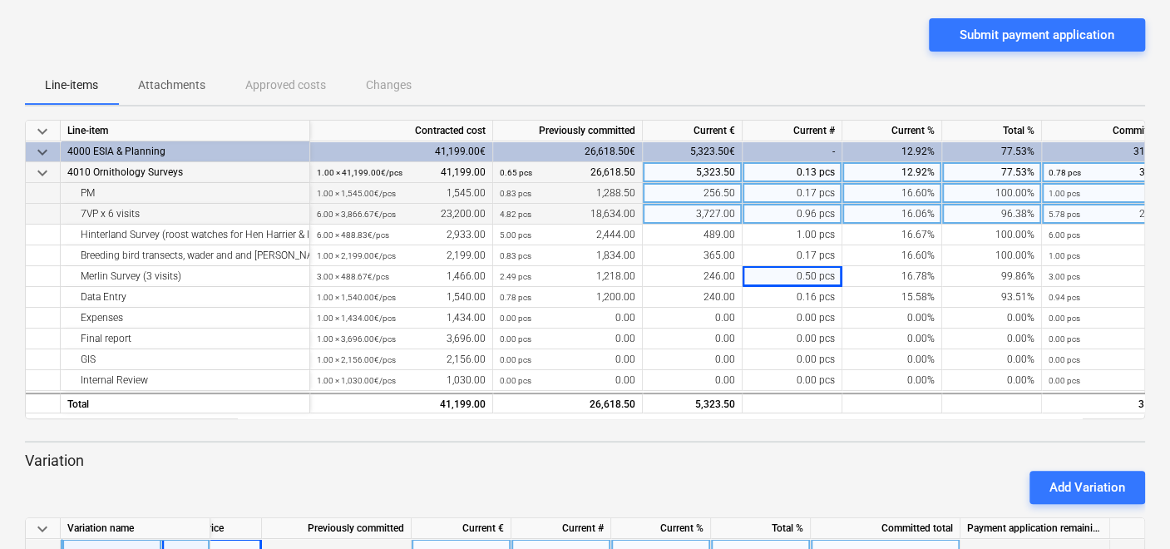
scroll to position [0, 0]
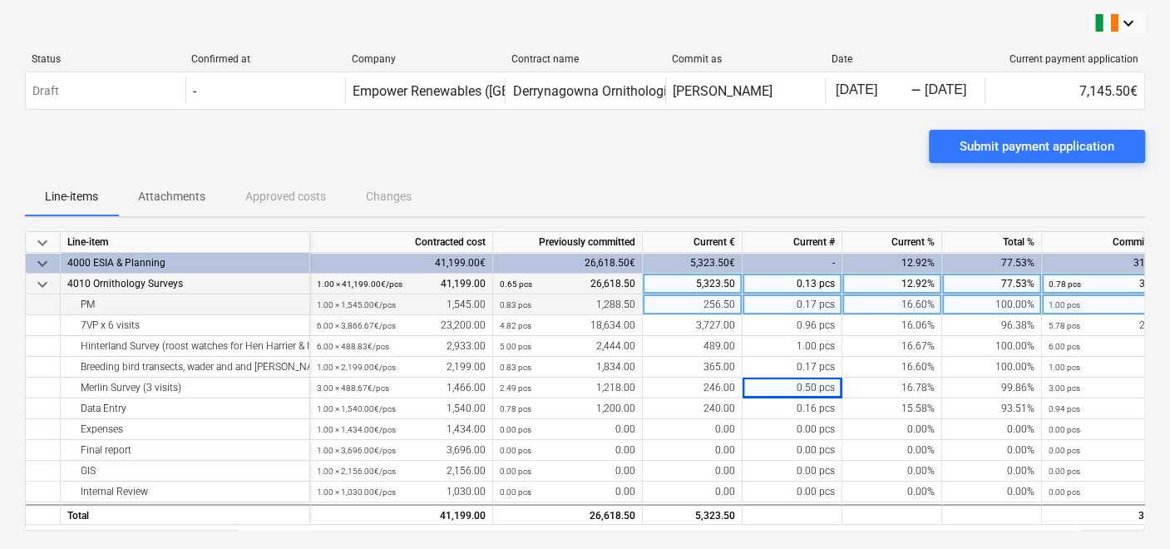
click at [996, 127] on div "Status Confirmed at Company Contract name Commit as Date Current payment applic…" at bounding box center [585, 85] width 1120 height 90
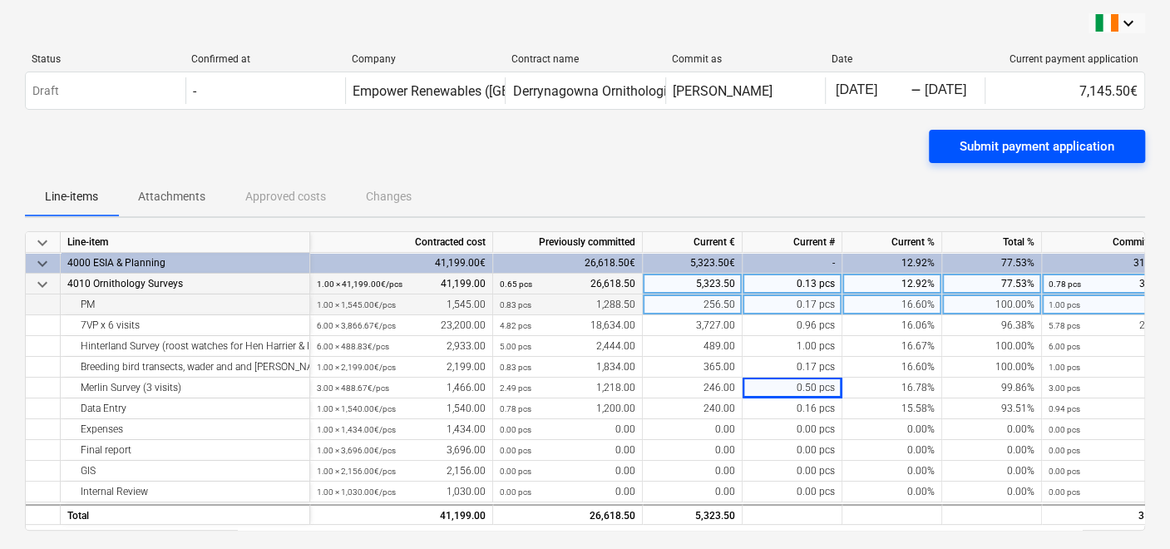
click at [983, 140] on div "Submit payment application" at bounding box center [1037, 147] width 155 height 22
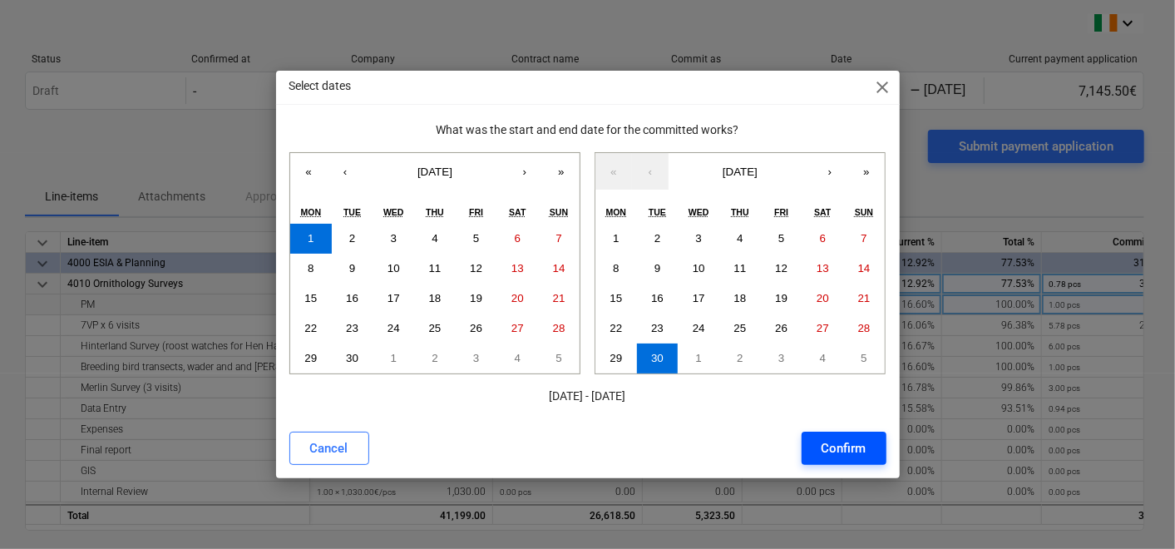
click at [829, 441] on div "Confirm" at bounding box center [844, 448] width 45 height 22
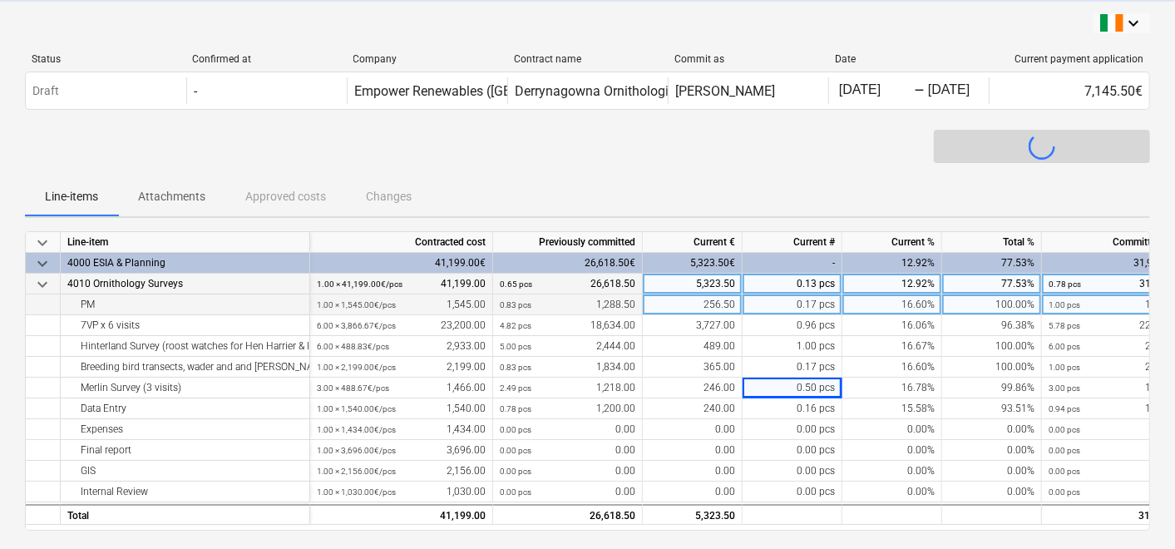
scroll to position [0, 242]
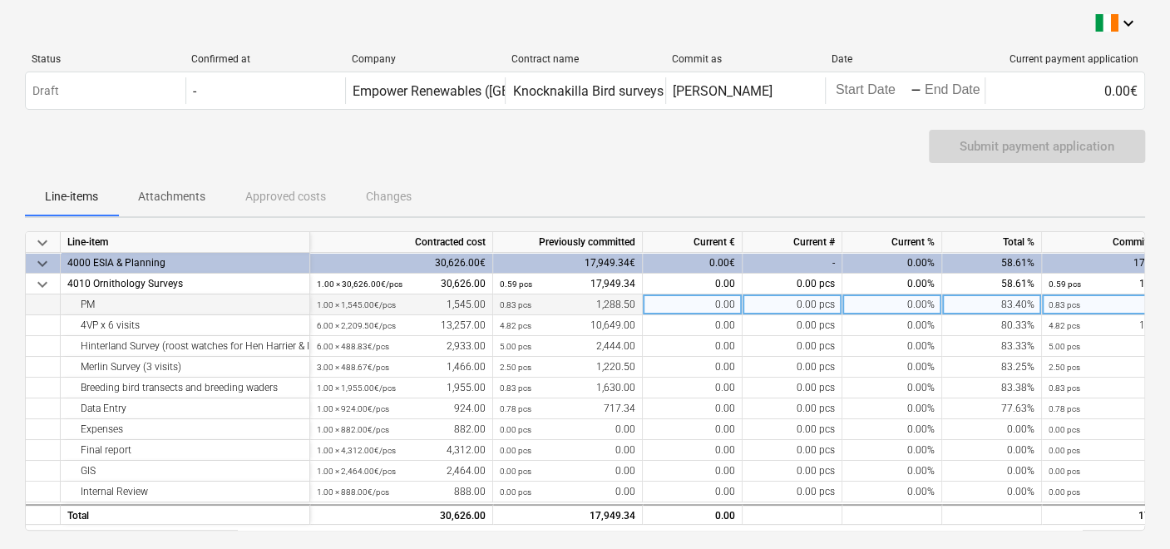
click at [686, 301] on div "0.00" at bounding box center [693, 304] width 100 height 21
type input "258"
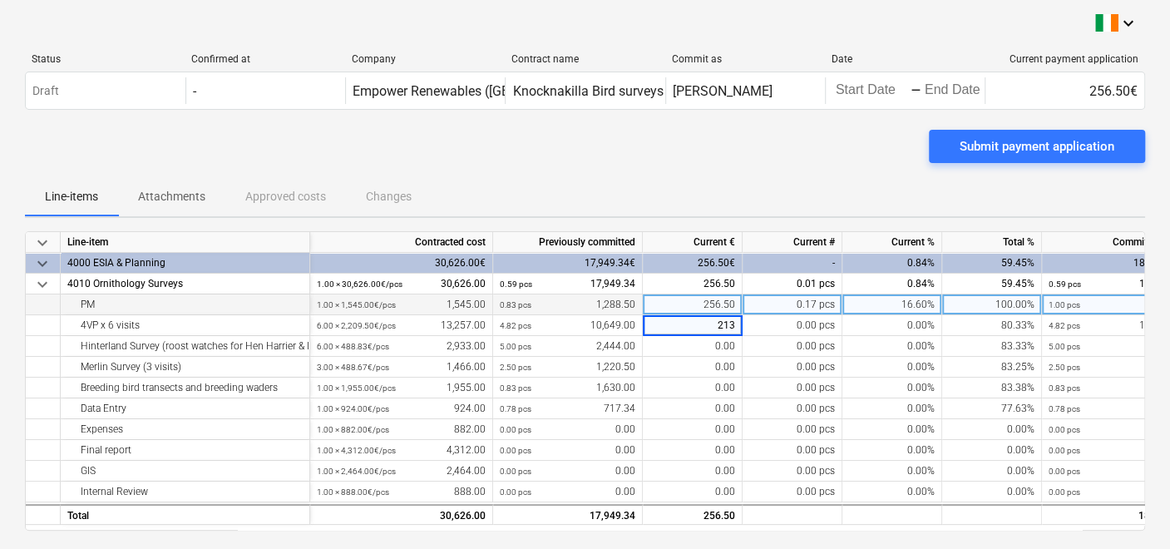
type input "2130"
type input "489"
type input "244"
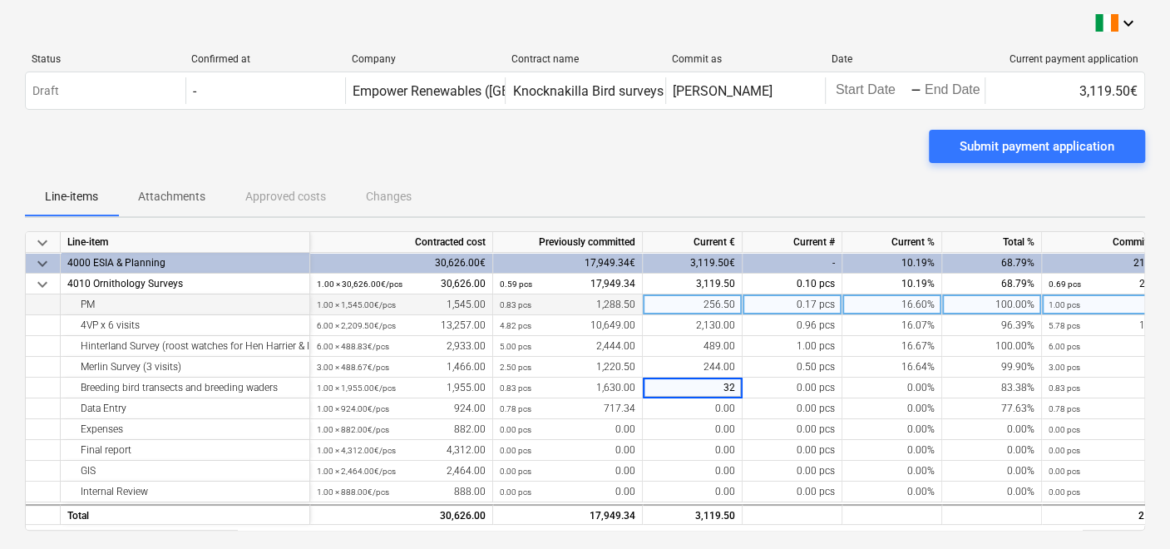
type input "326"
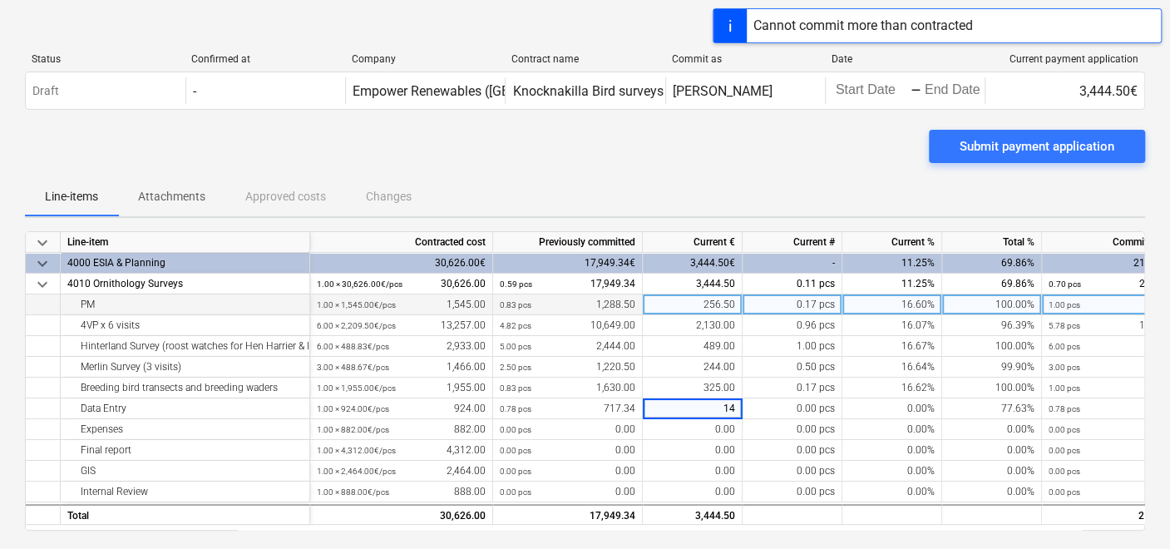
type input "144"
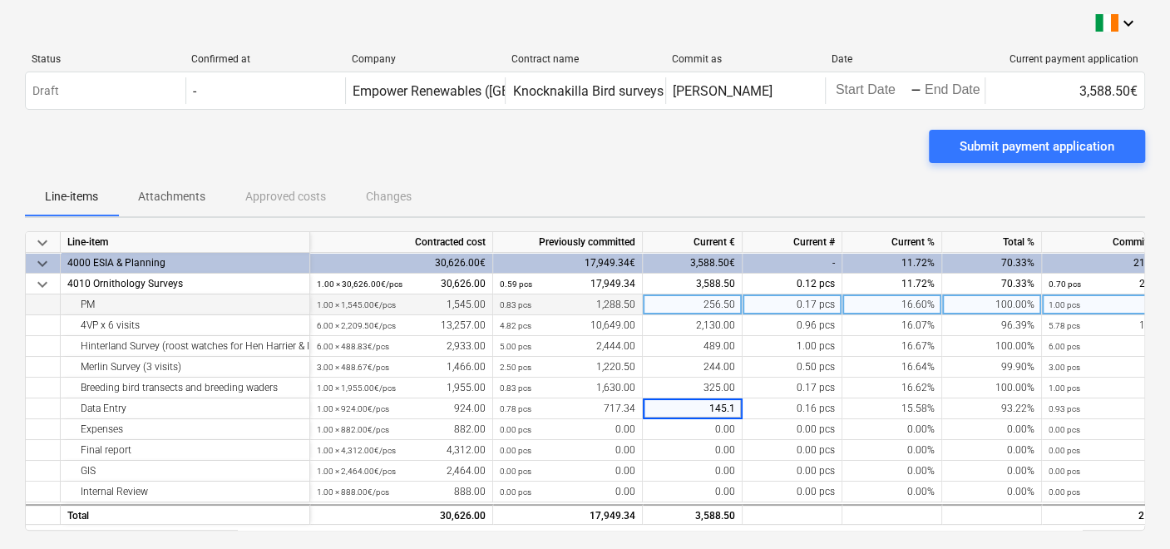
type input "145.17"
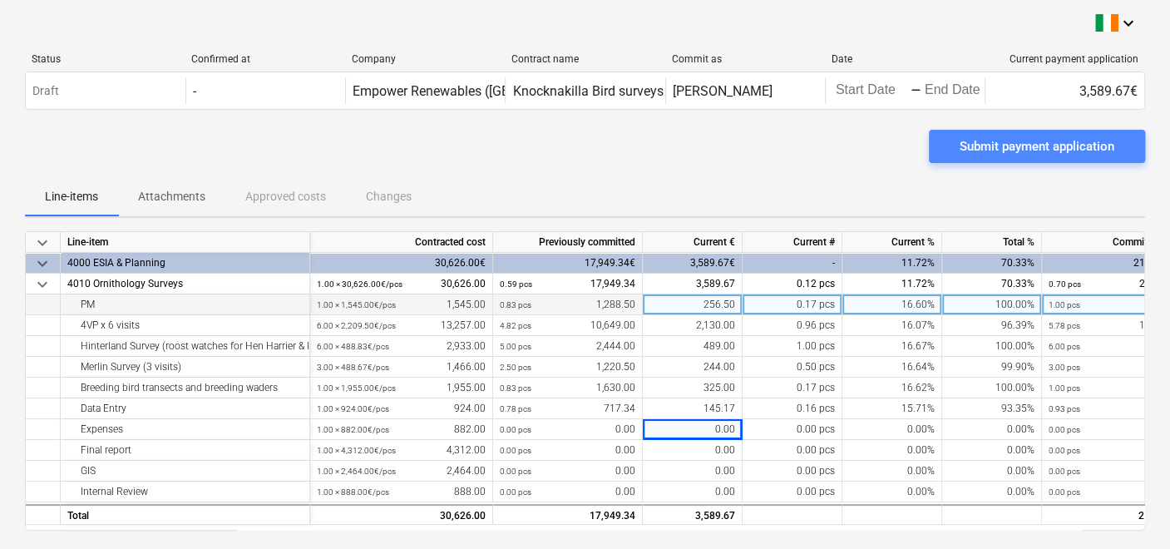
click at [1035, 141] on div "Submit payment application" at bounding box center [1037, 147] width 155 height 22
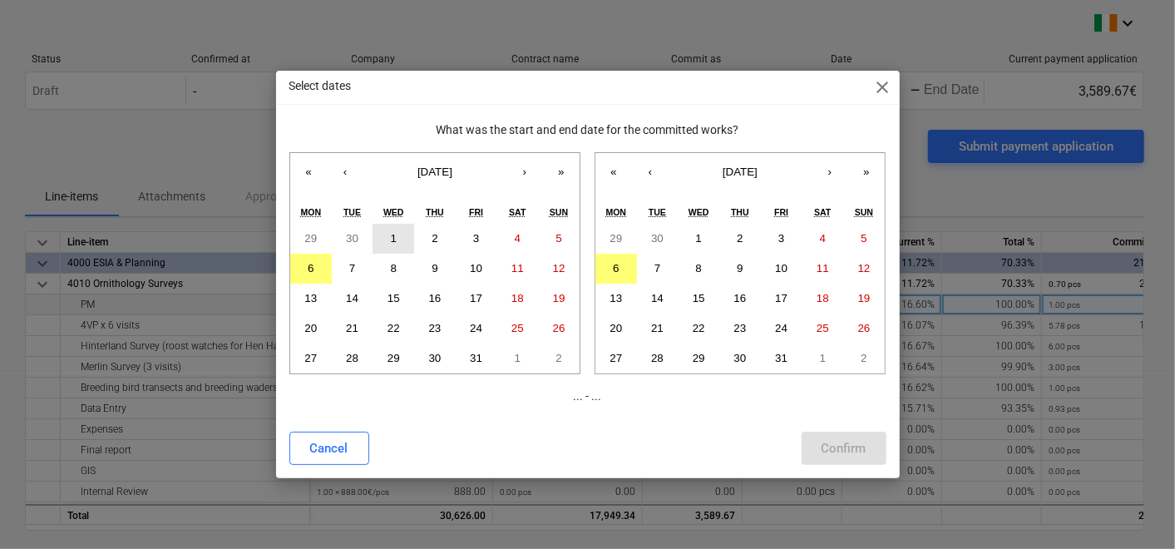
click at [388, 233] on button "1" at bounding box center [394, 239] width 42 height 30
click at [342, 173] on button "‹" at bounding box center [345, 171] width 37 height 37
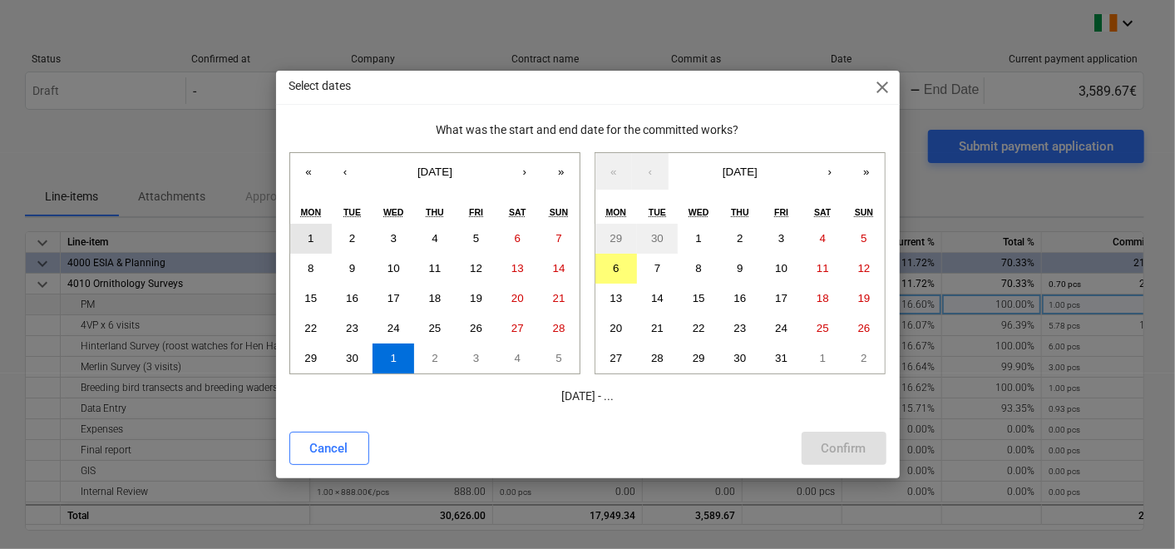
click at [316, 233] on button "1" at bounding box center [311, 239] width 42 height 30
drag, startPoint x: 660, startPoint y: 172, endPoint x: 650, endPoint y: 172, distance: 9.1
click at [651, 172] on button "‹" at bounding box center [650, 171] width 37 height 37
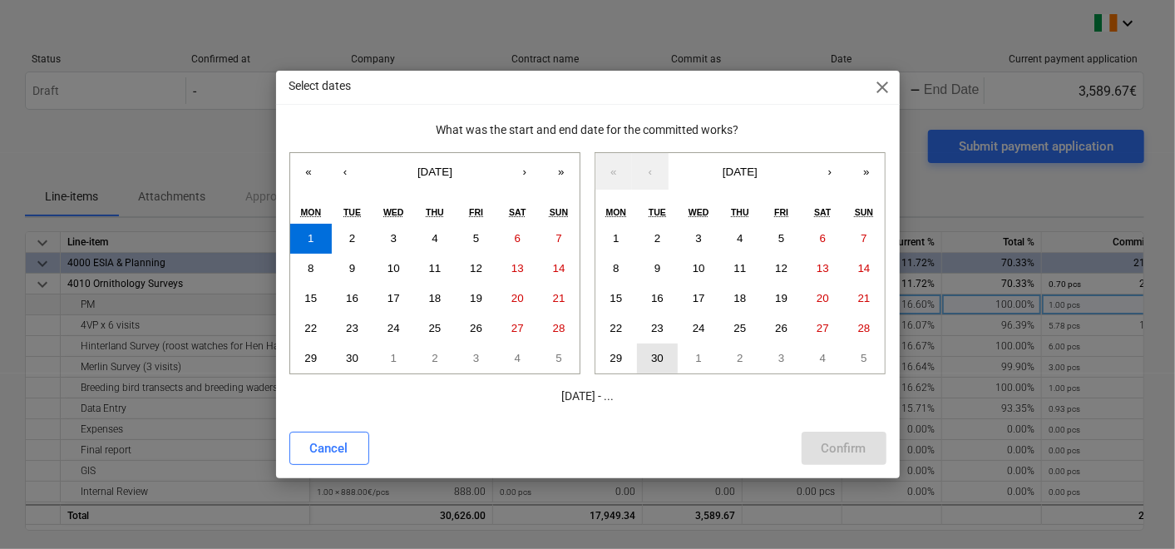
click at [660, 352] on abbr "30" at bounding box center [657, 358] width 12 height 12
click at [837, 444] on div "Confirm" at bounding box center [844, 448] width 45 height 22
